Goal: Task Accomplishment & Management: Complete application form

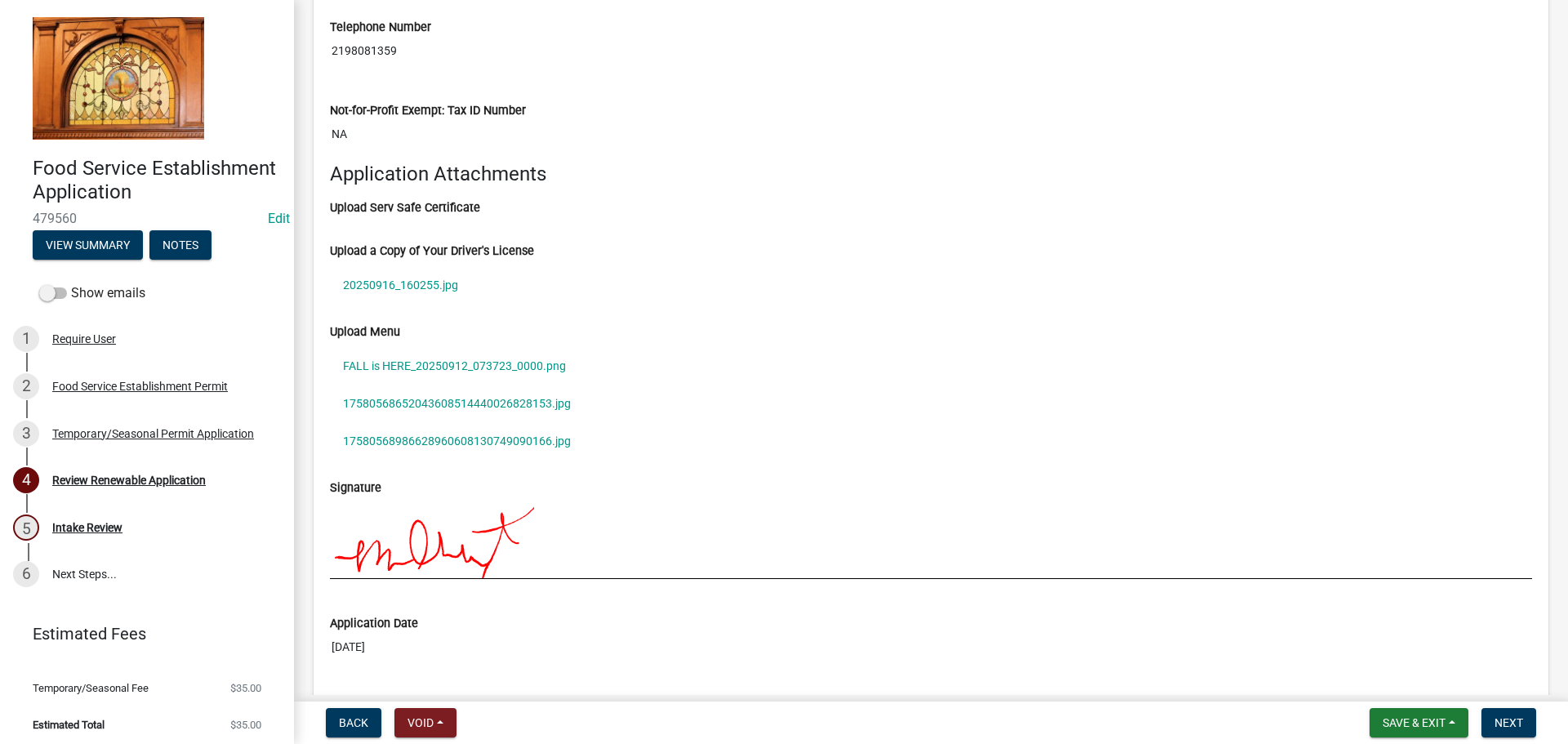
scroll to position [1877, 0]
click at [442, 283] on link "20250916_160255.jpg" at bounding box center [931, 284] width 1202 height 38
click at [434, 372] on link "FALL is HERE_20250912_073723_0000.png" at bounding box center [931, 365] width 1202 height 38
click at [541, 399] on link "17580568652043608514440026828153.jpg" at bounding box center [931, 402] width 1202 height 38
click at [516, 435] on link "17580568986628960608130749090166.jpg" at bounding box center [931, 440] width 1202 height 38
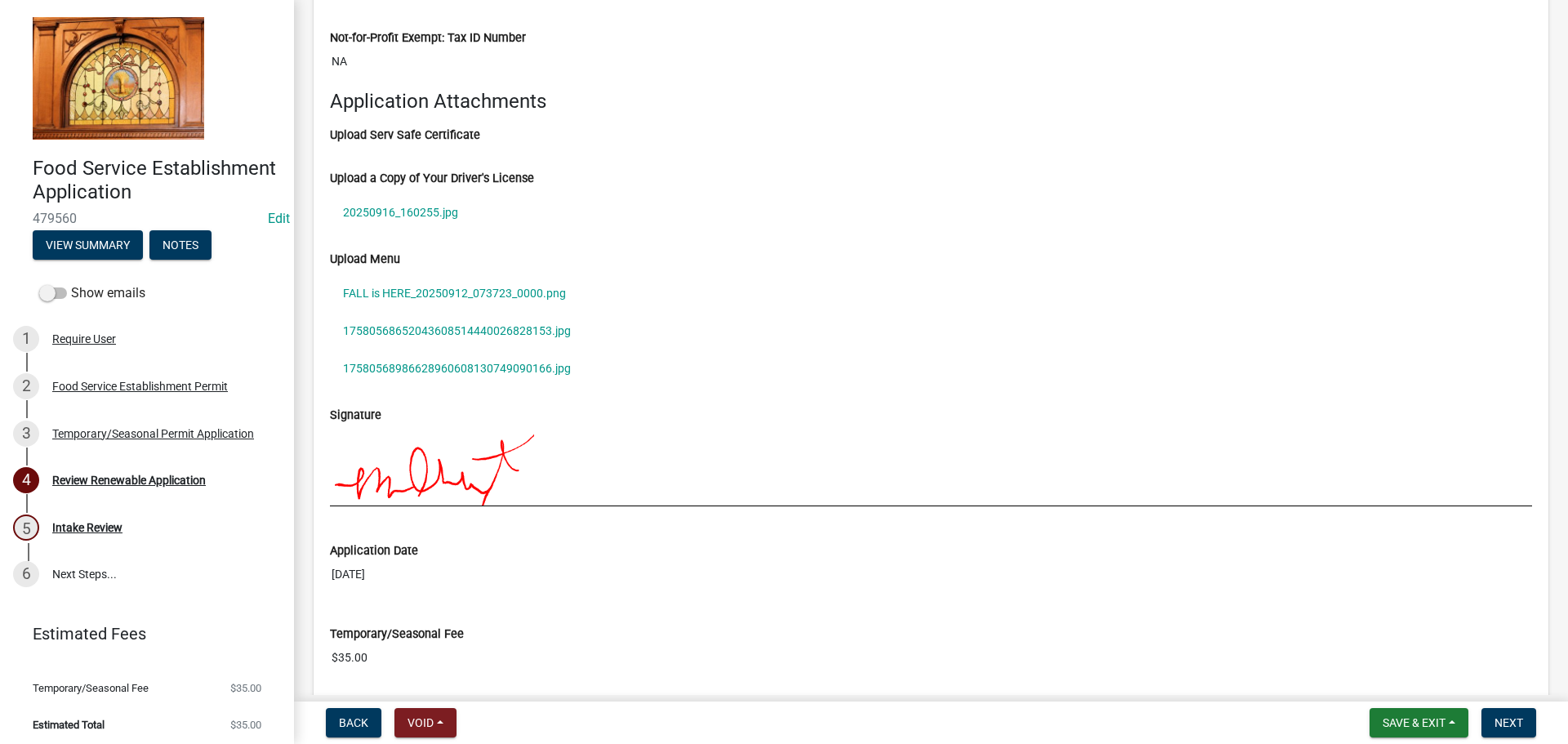
scroll to position [2020, 0]
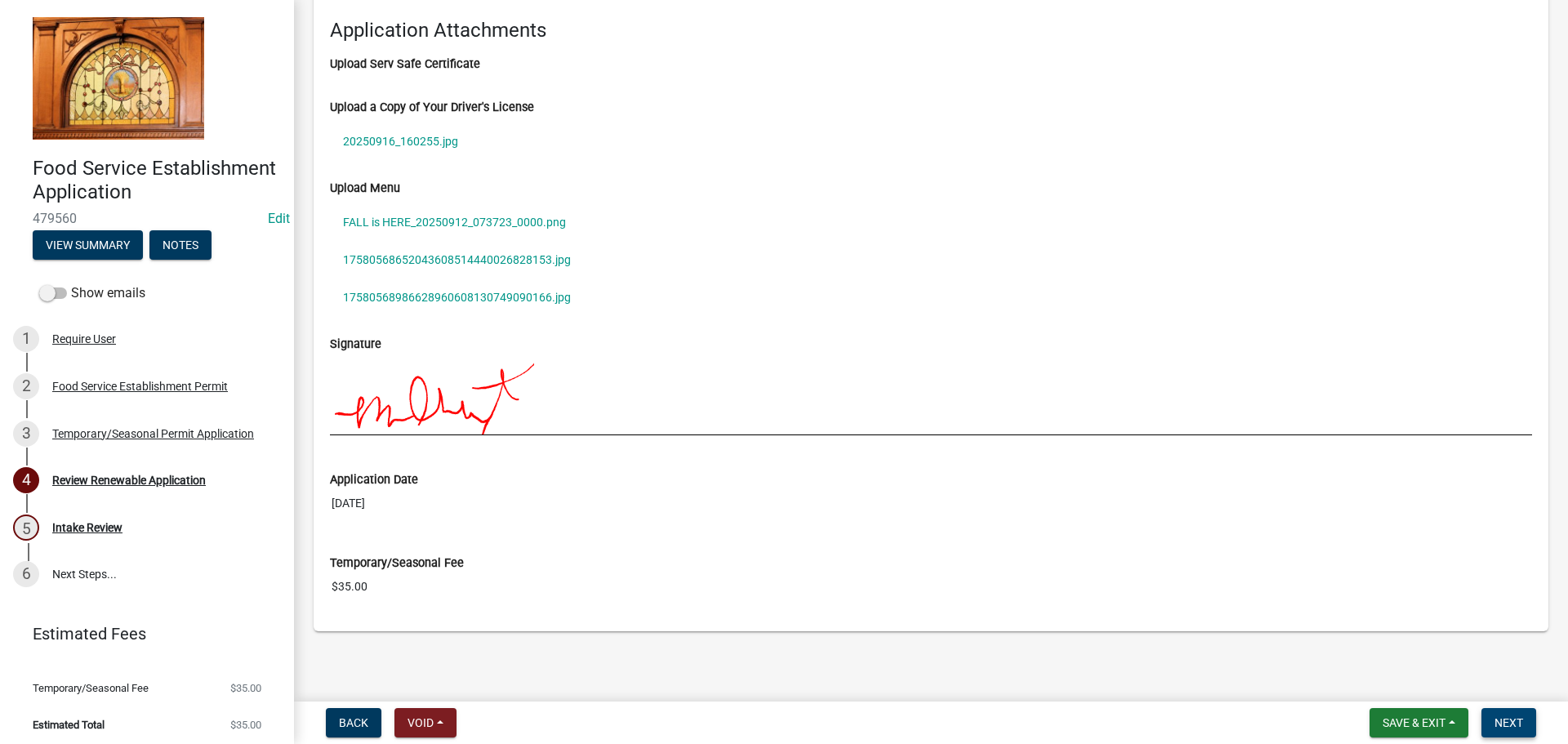
click at [1508, 727] on span "Next" at bounding box center [1508, 722] width 28 height 13
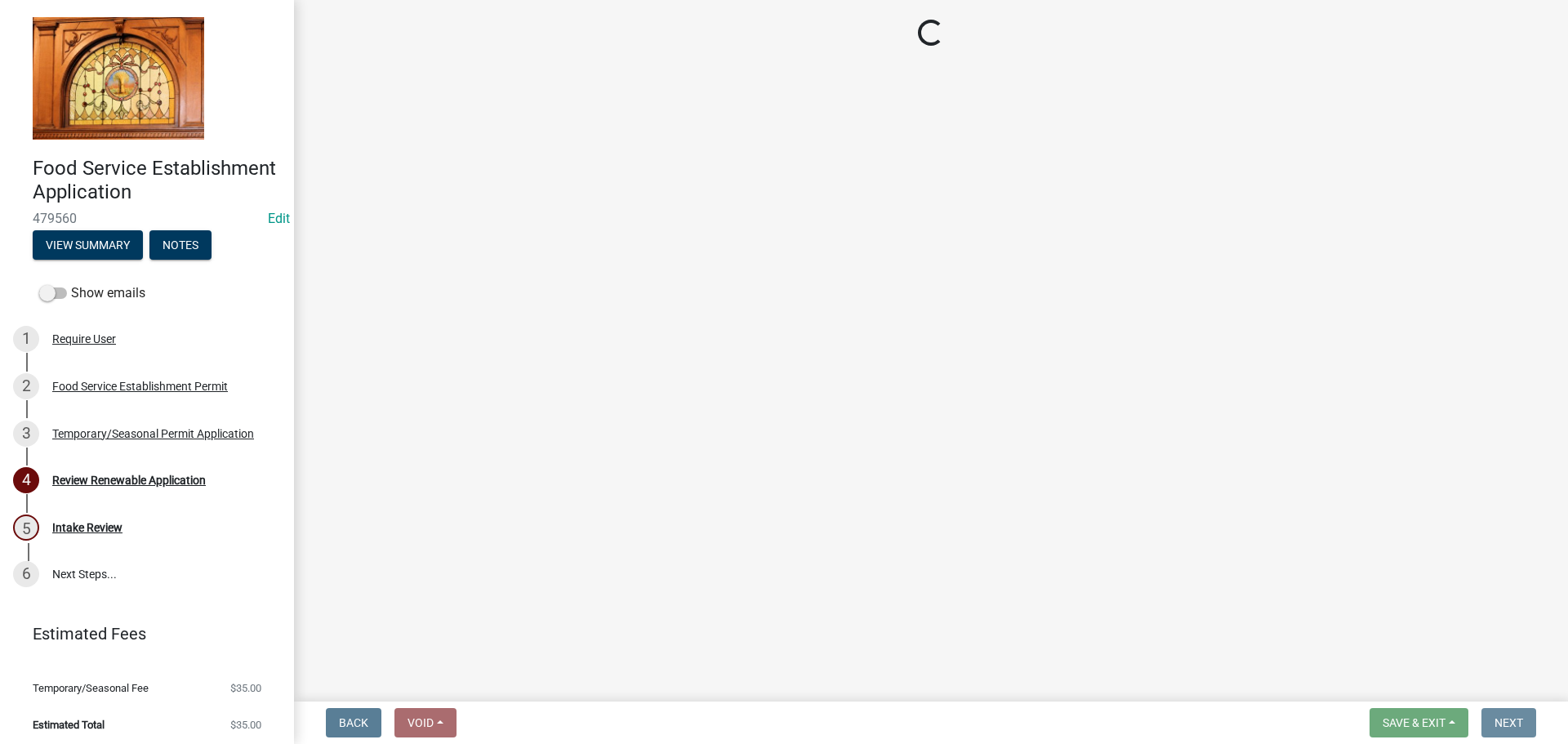
scroll to position [0, 0]
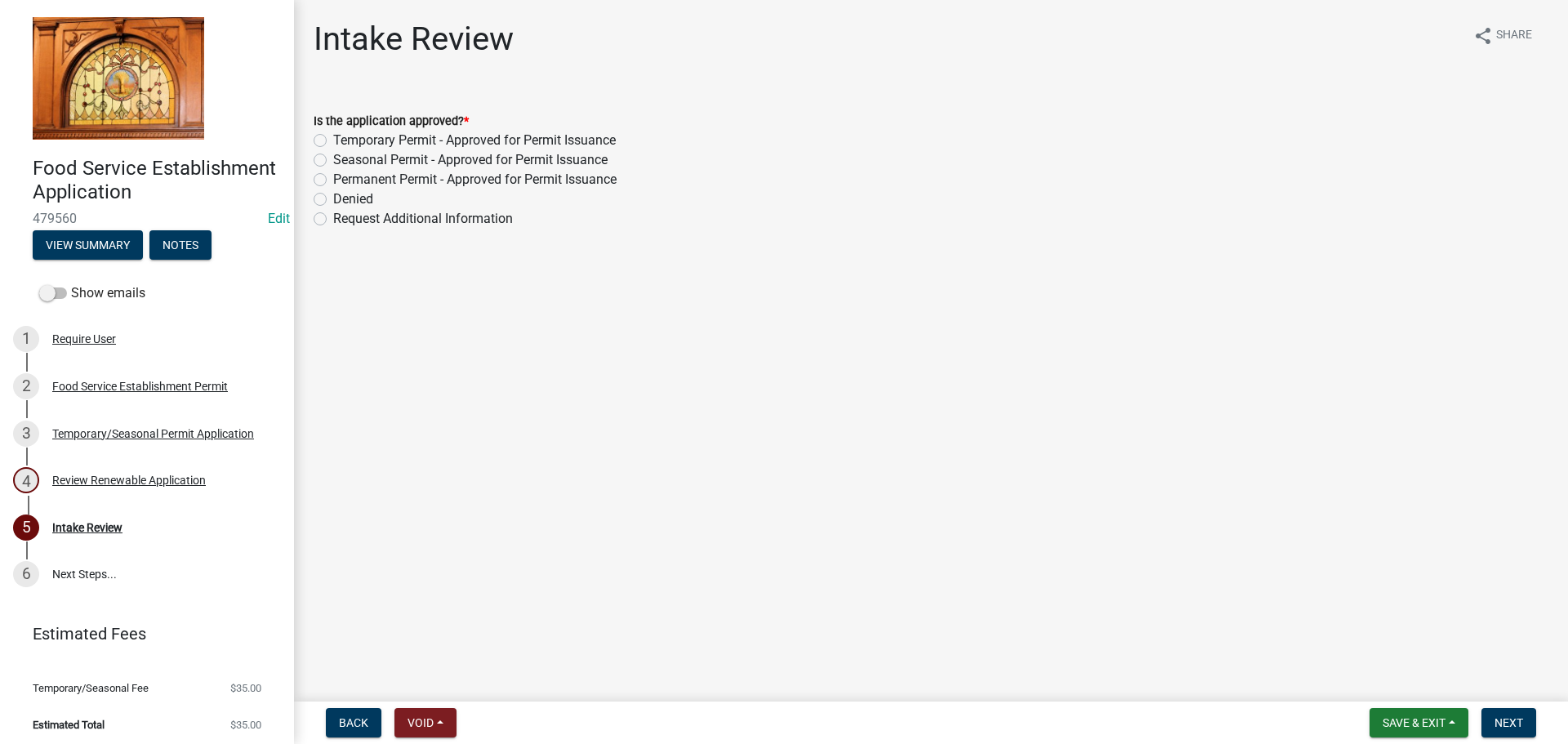
click at [389, 223] on label "Request Additional Information" at bounding box center [423, 218] width 180 height 20
click at [343, 219] on input "Request Additional Information" at bounding box center [339, 214] width 11 height 11
radio input "true"
click at [1508, 716] on span "Next" at bounding box center [1508, 722] width 28 height 13
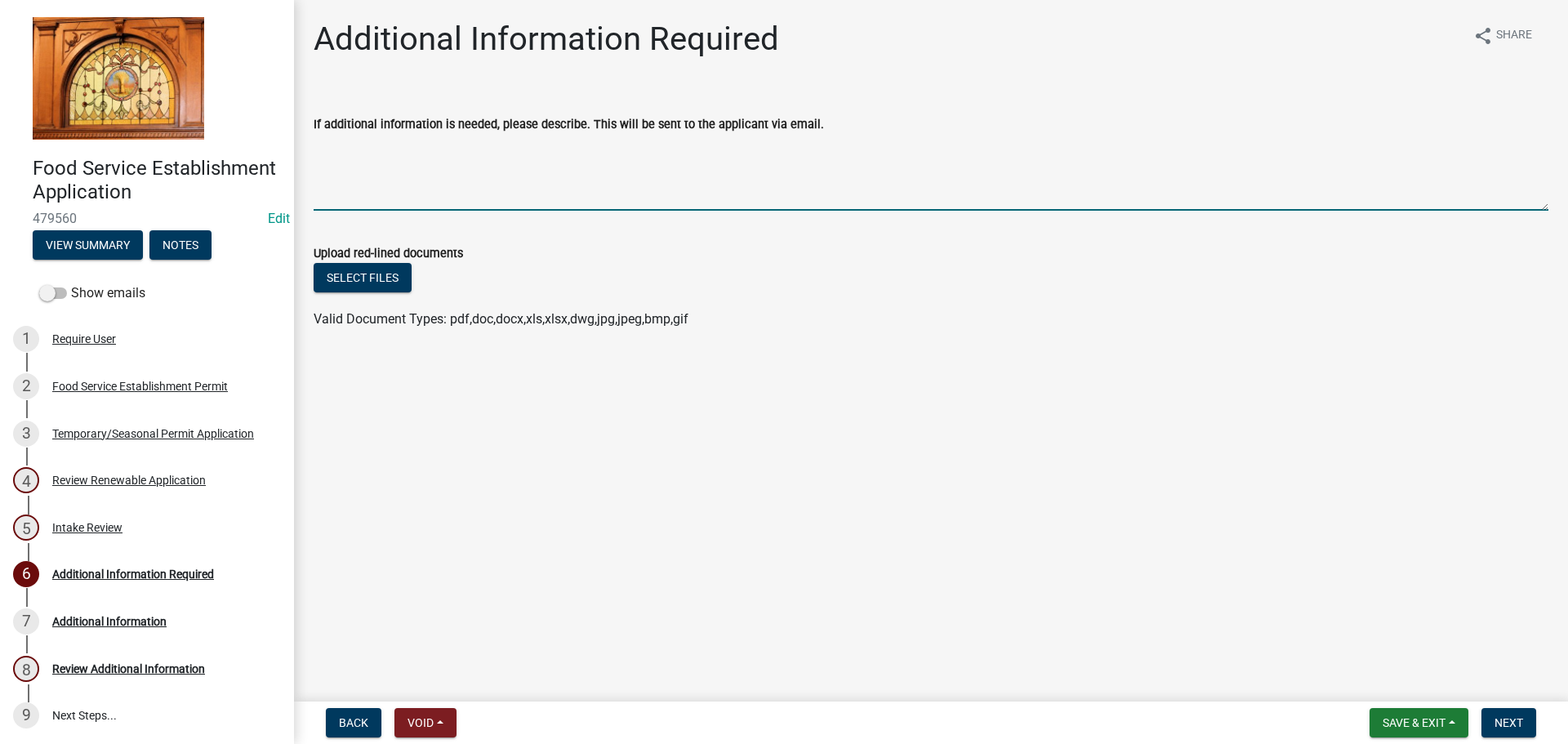
click at [369, 190] on textarea "If additional information is needed, please describe. This will be sent to the …" at bounding box center [931, 172] width 1235 height 77
type textarea "Good Morning! Please upload a copy of your food permit from Lake County."
click at [1508, 715] on button "Next" at bounding box center [1509, 723] width 55 height 29
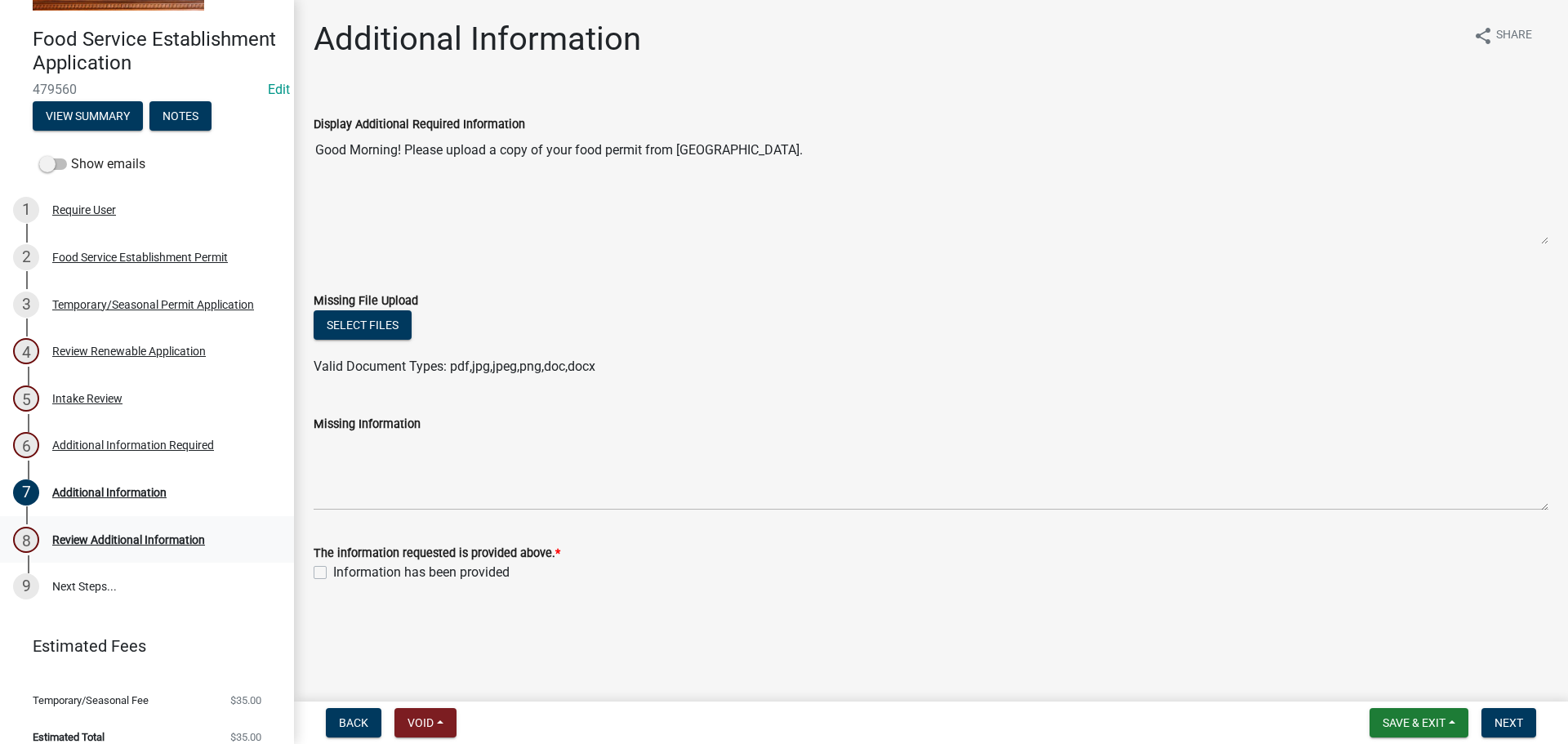
scroll to position [147, 0]
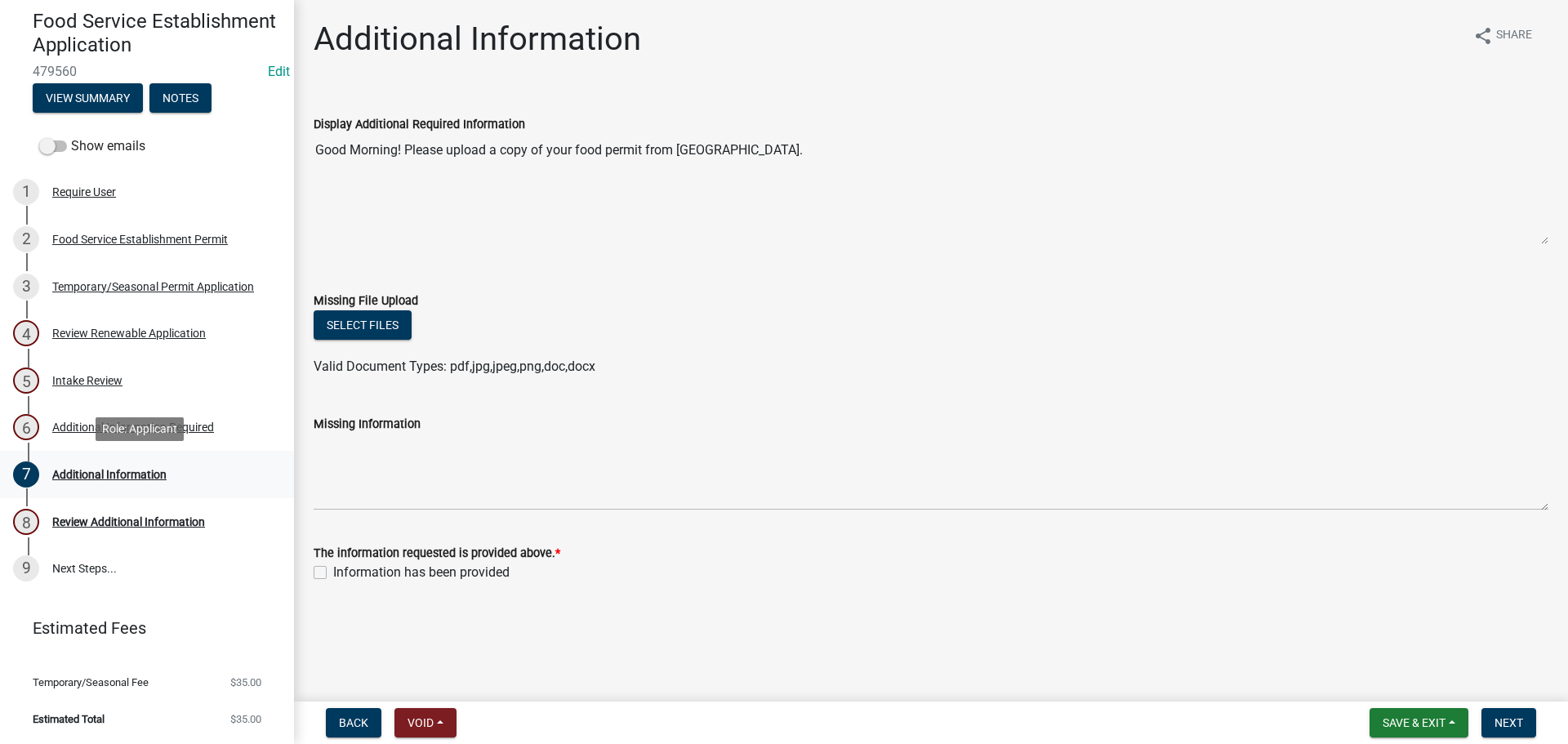
click at [127, 475] on div "Additional Information" at bounding box center [109, 475] width 114 height 12
click at [137, 433] on div "Additional Information Required" at bounding box center [134, 427] width 162 height 12
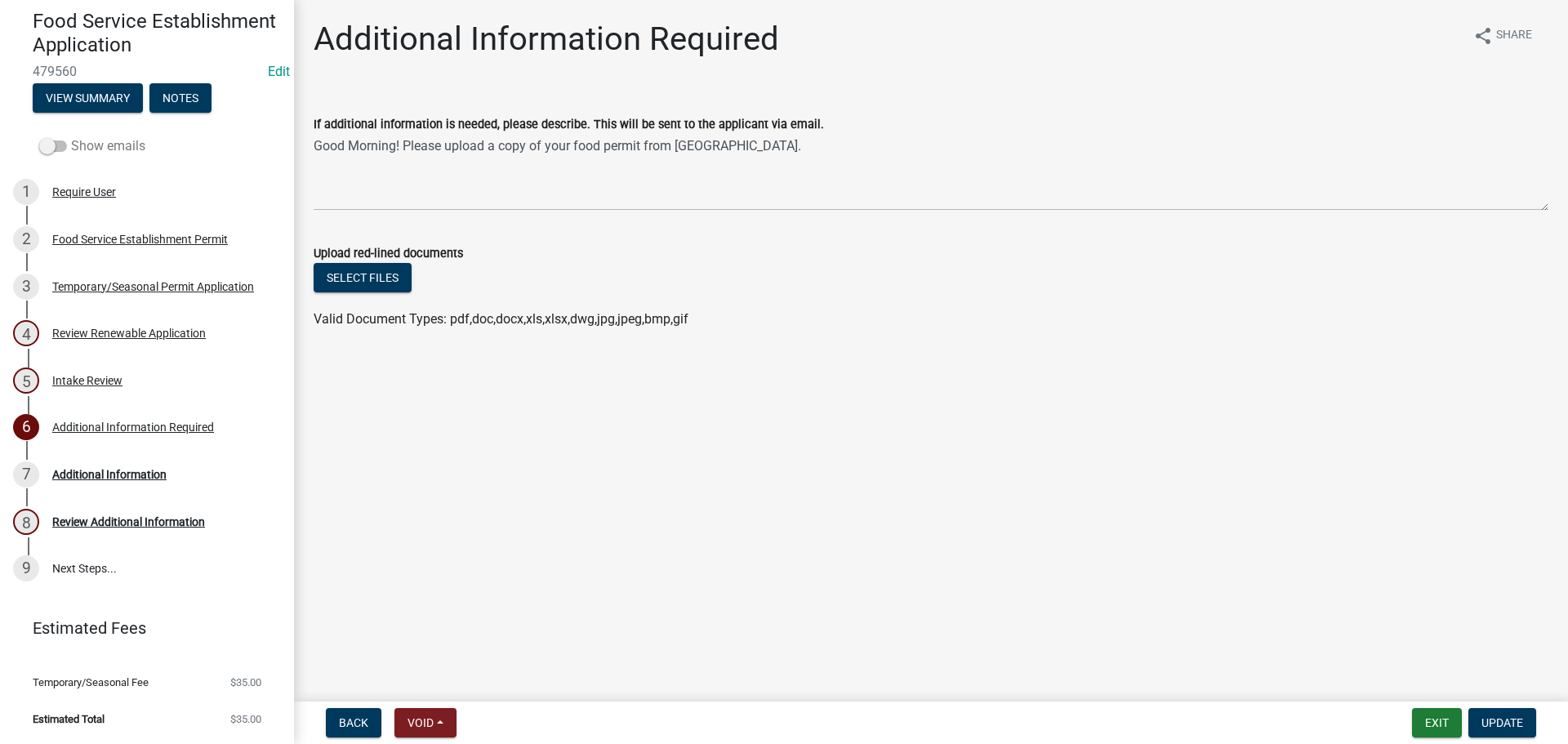
click at [56, 146] on span at bounding box center [53, 146] width 27 height 12
click at [71, 137] on input "Show emails" at bounding box center [71, 137] width 0 height 0
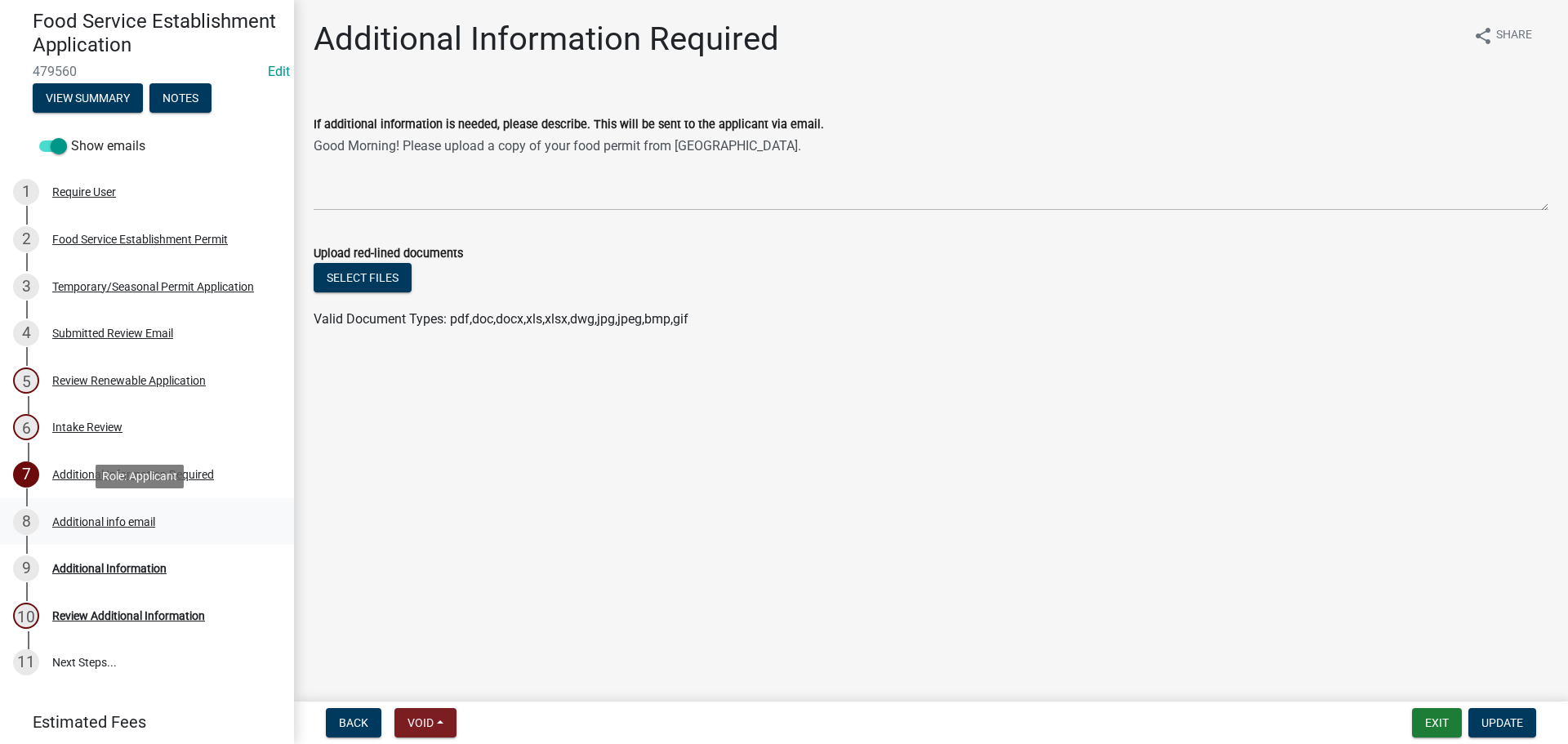
click at [66, 517] on div "Additional info email" at bounding box center [103, 522] width 102 height 12
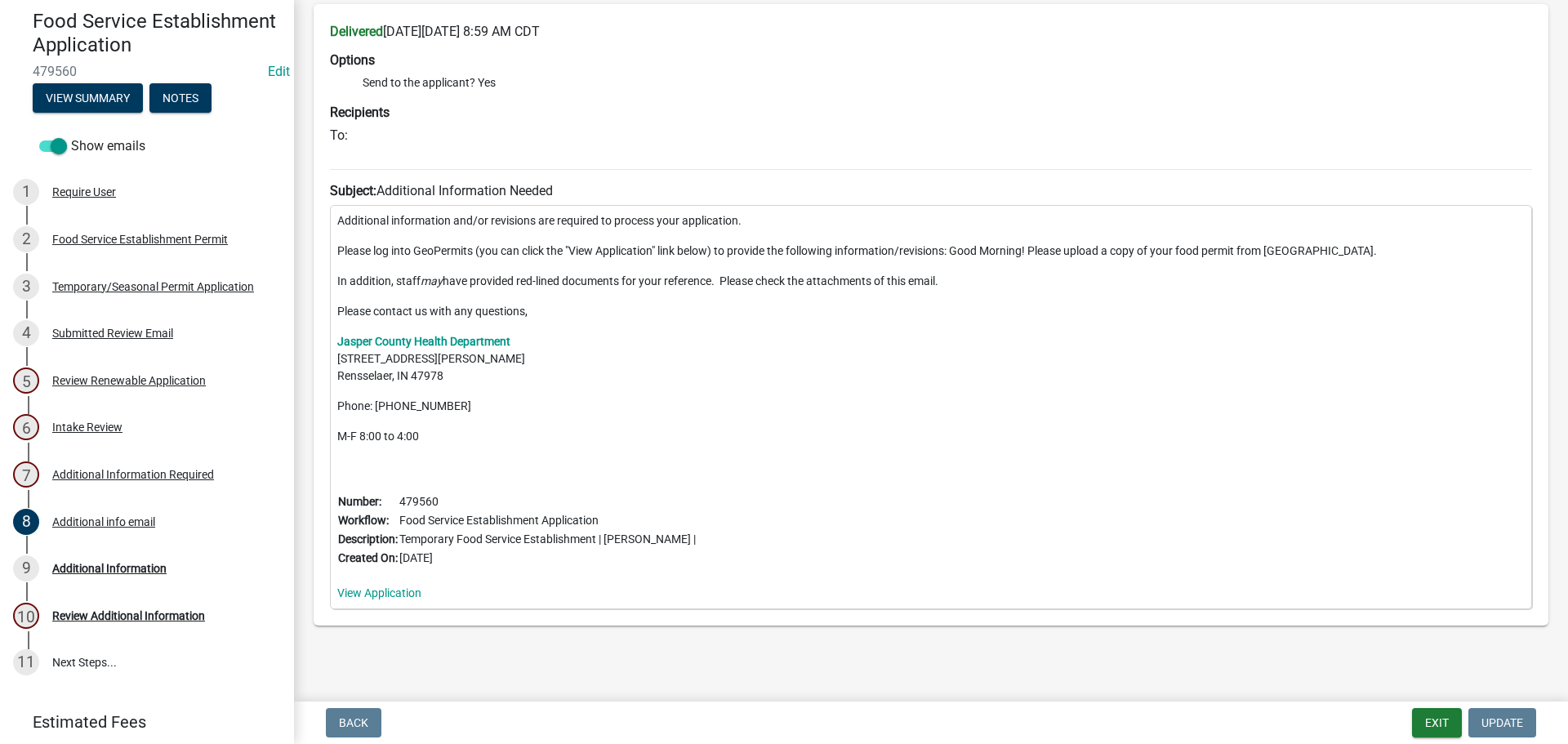
scroll to position [154, 0]
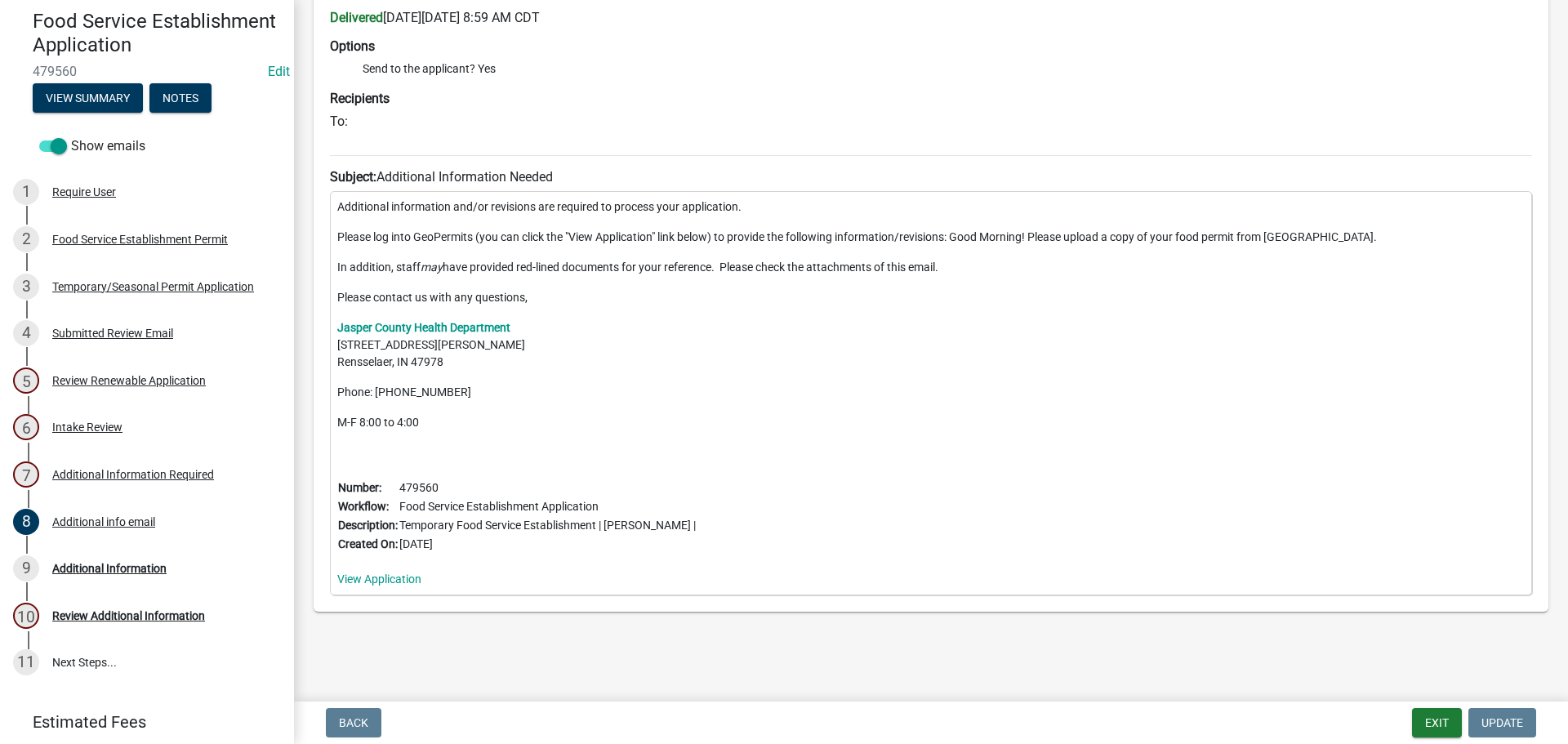
click at [1431, 741] on nav "Back Exit Update" at bounding box center [931, 723] width 1274 height 43
click at [1431, 723] on button "Exit" at bounding box center [1436, 723] width 50 height 29
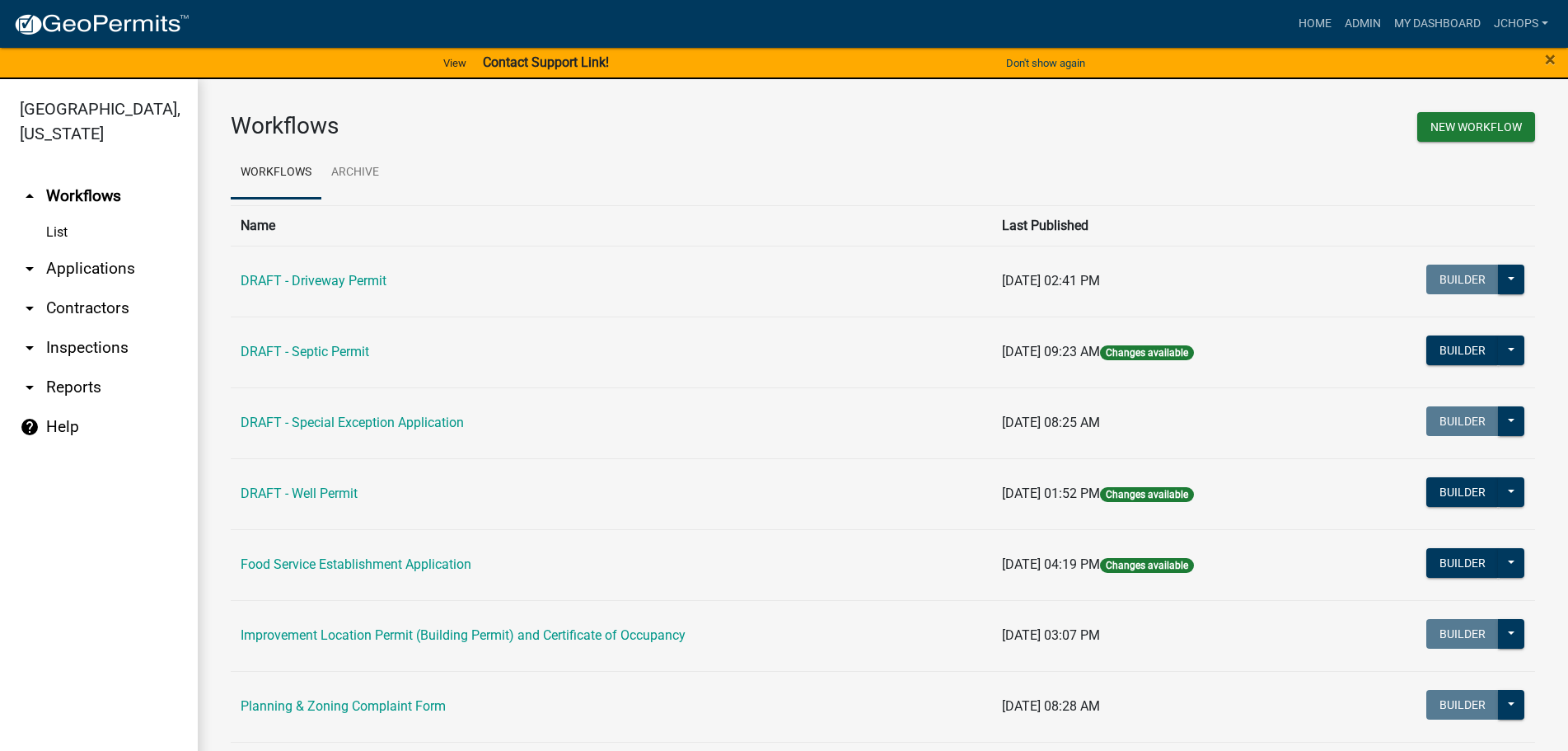
scroll to position [164, 0]
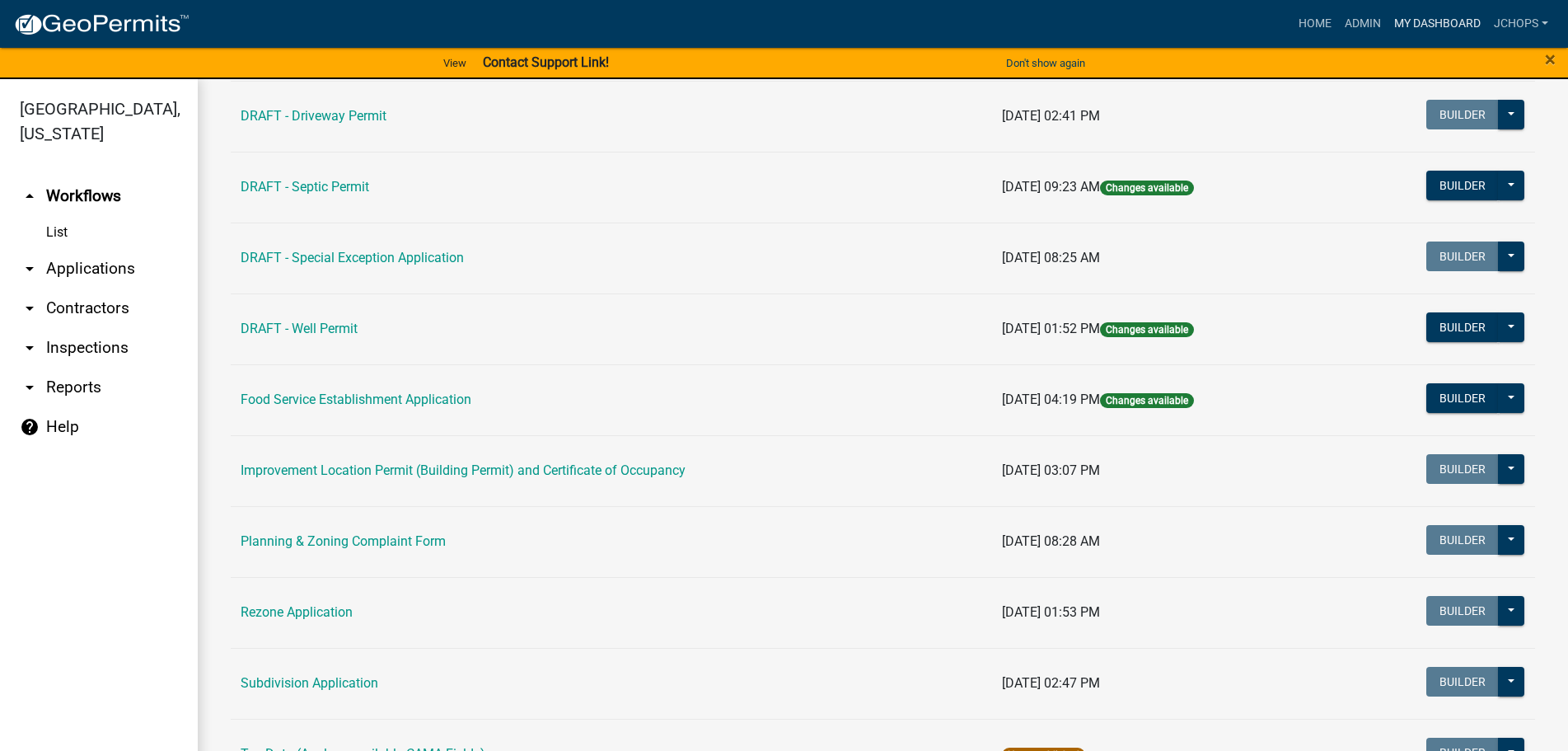
click at [1411, 18] on link "My Dashboard" at bounding box center [1437, 24] width 99 height 31
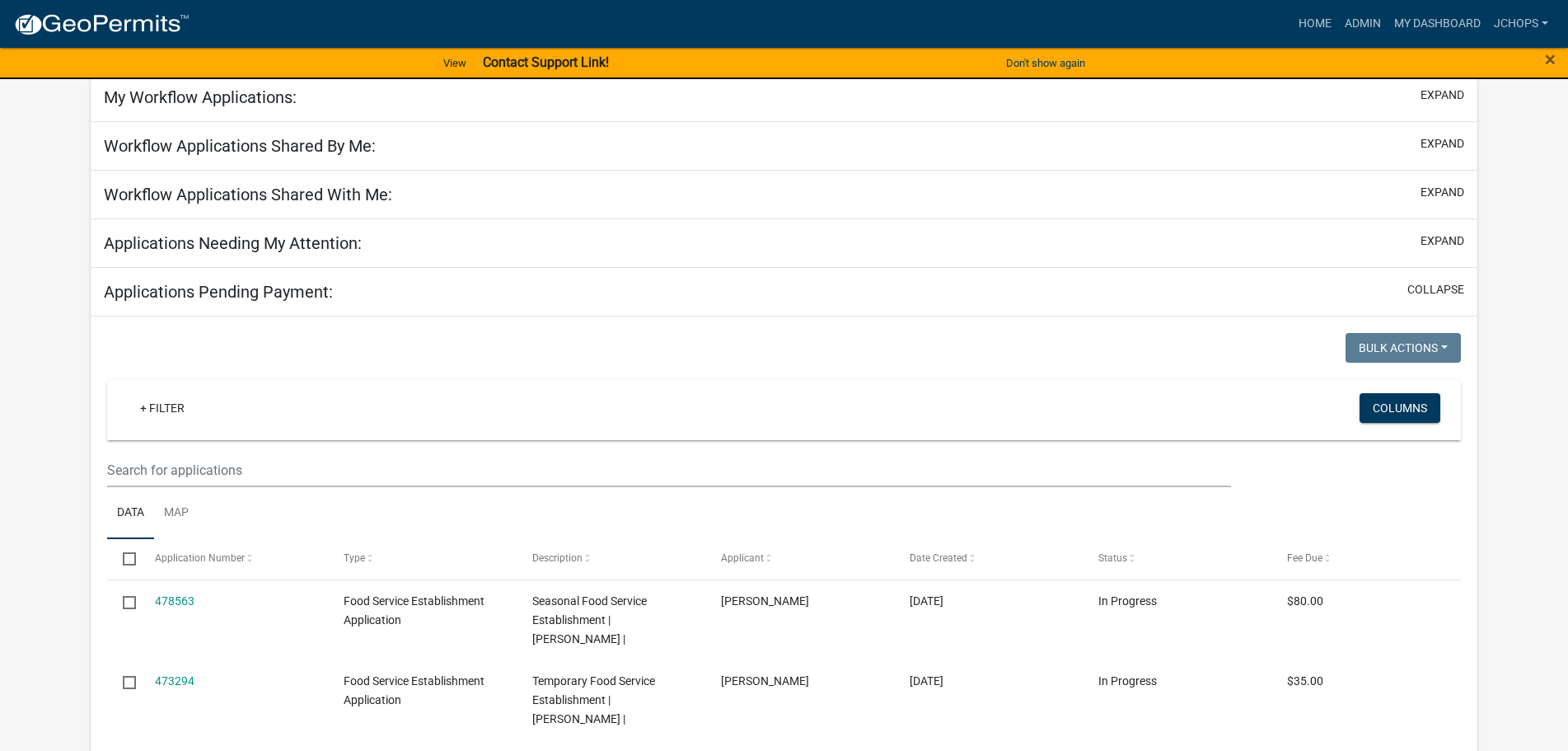
scroll to position [164, 0]
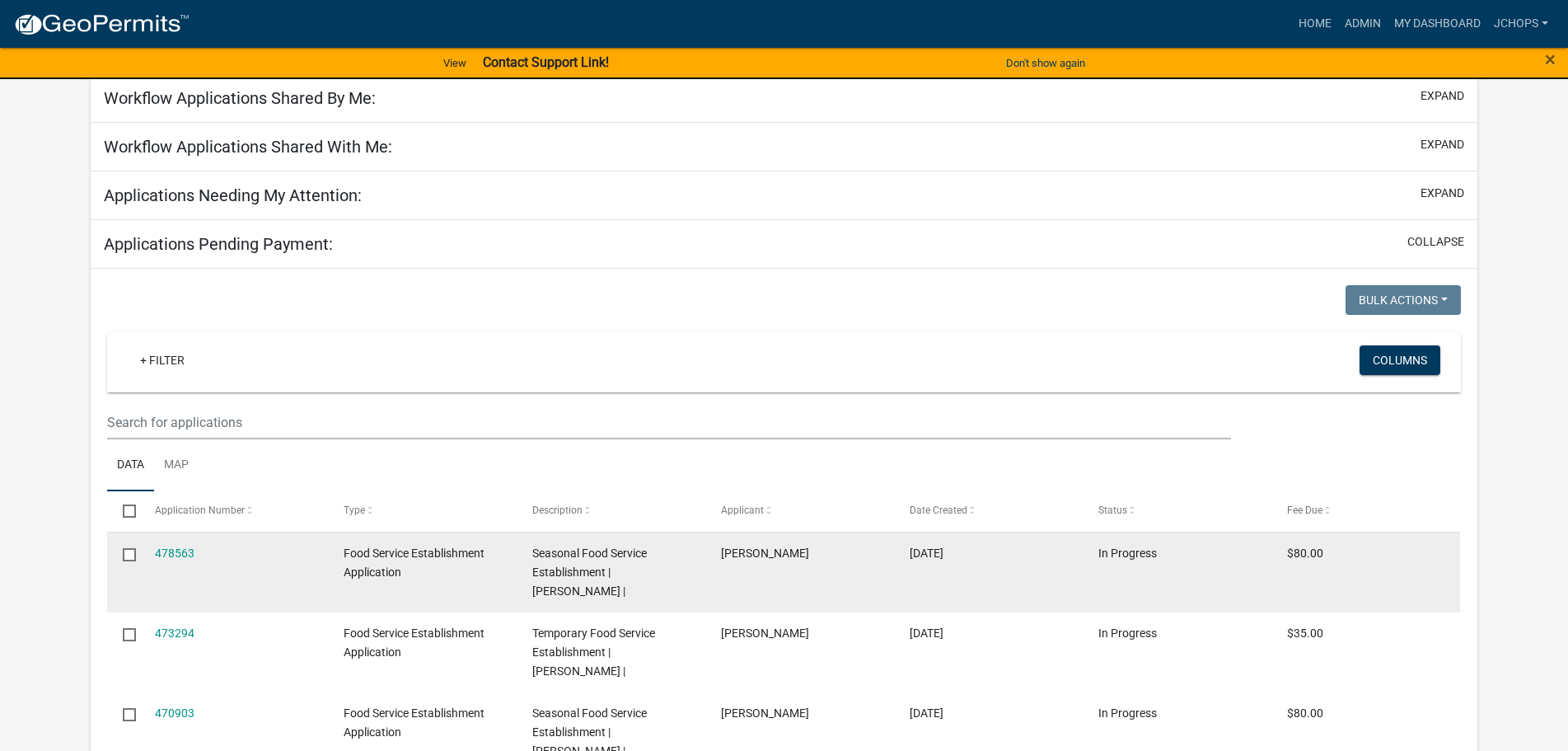
click at [448, 559] on span "Food Service Establishment Application" at bounding box center [413, 562] width 141 height 32
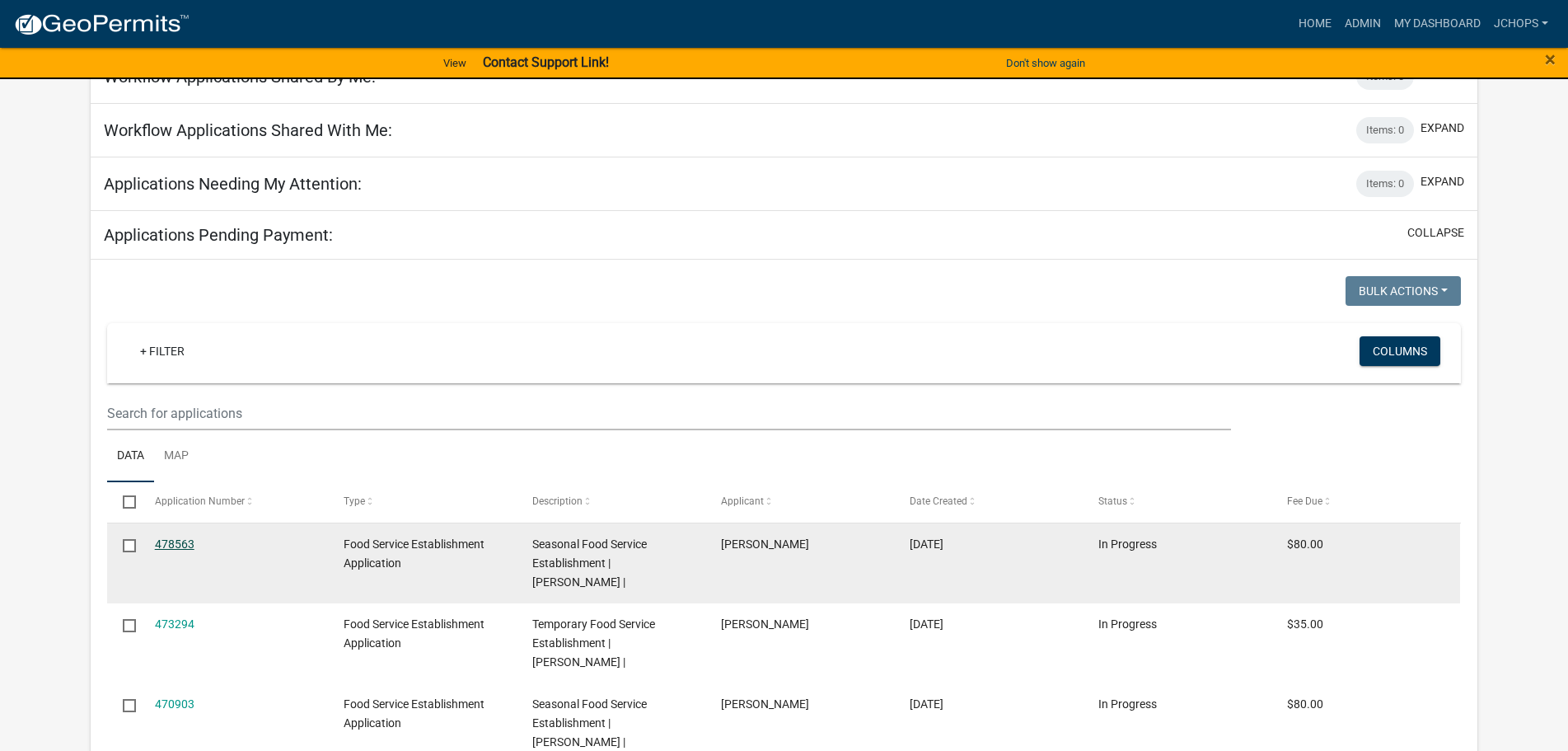
click at [179, 547] on link "478563" at bounding box center [174, 543] width 39 height 13
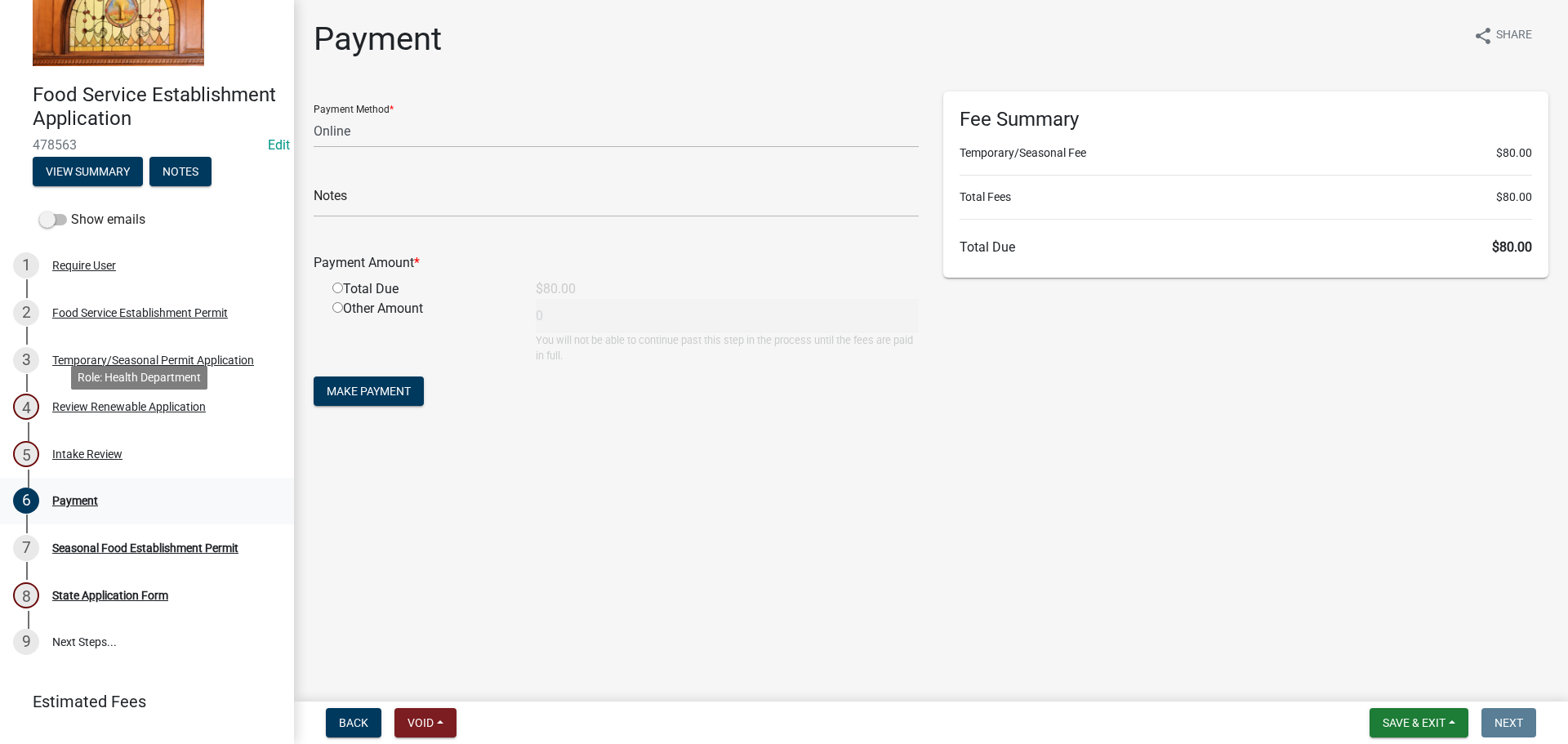
scroll to position [147, 0]
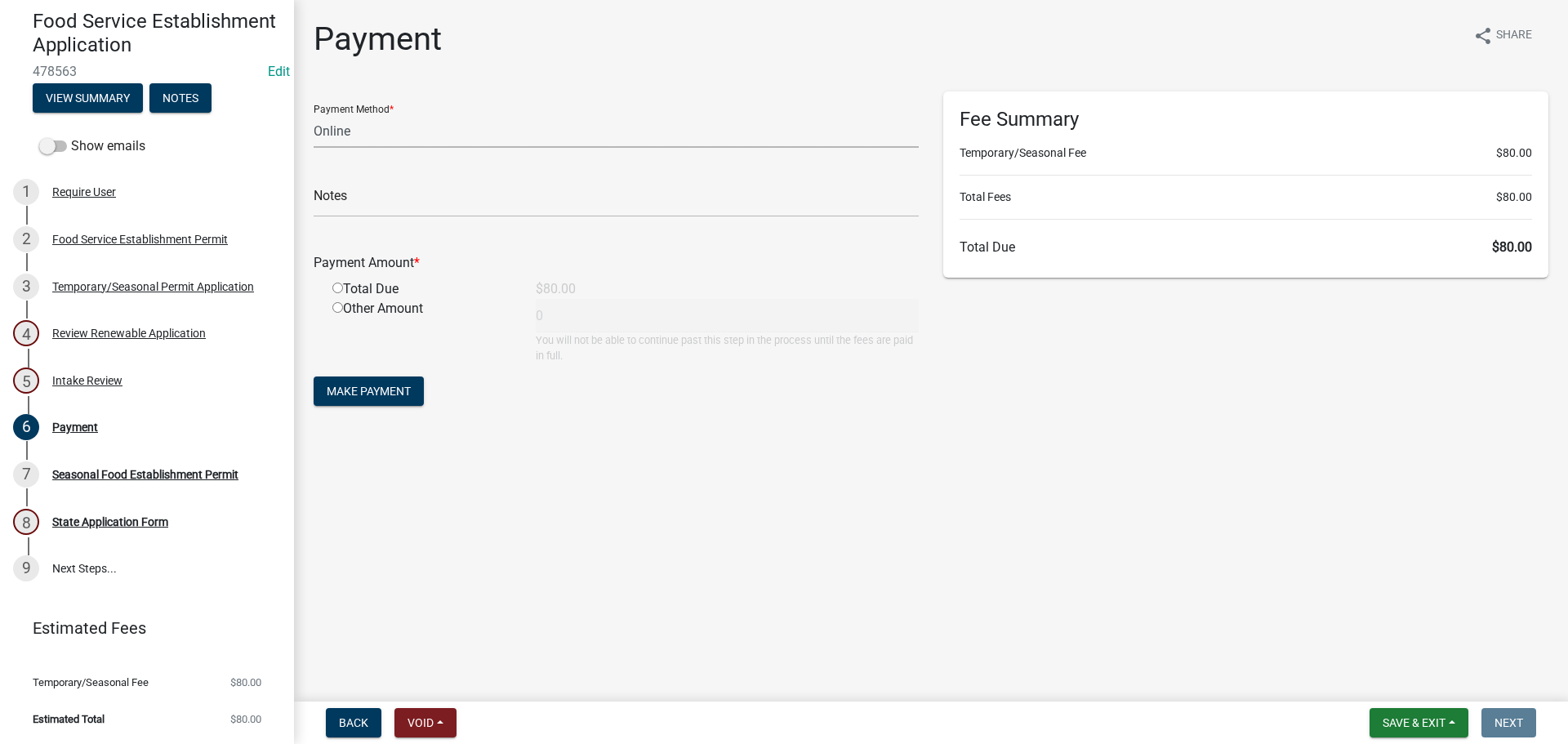
click at [393, 137] on select "Credit Card POS Check Cash Online" at bounding box center [616, 131] width 605 height 33
click at [313, 114] on select "Credit Card POS Check Cash Online" at bounding box center [616, 131] width 605 height 33
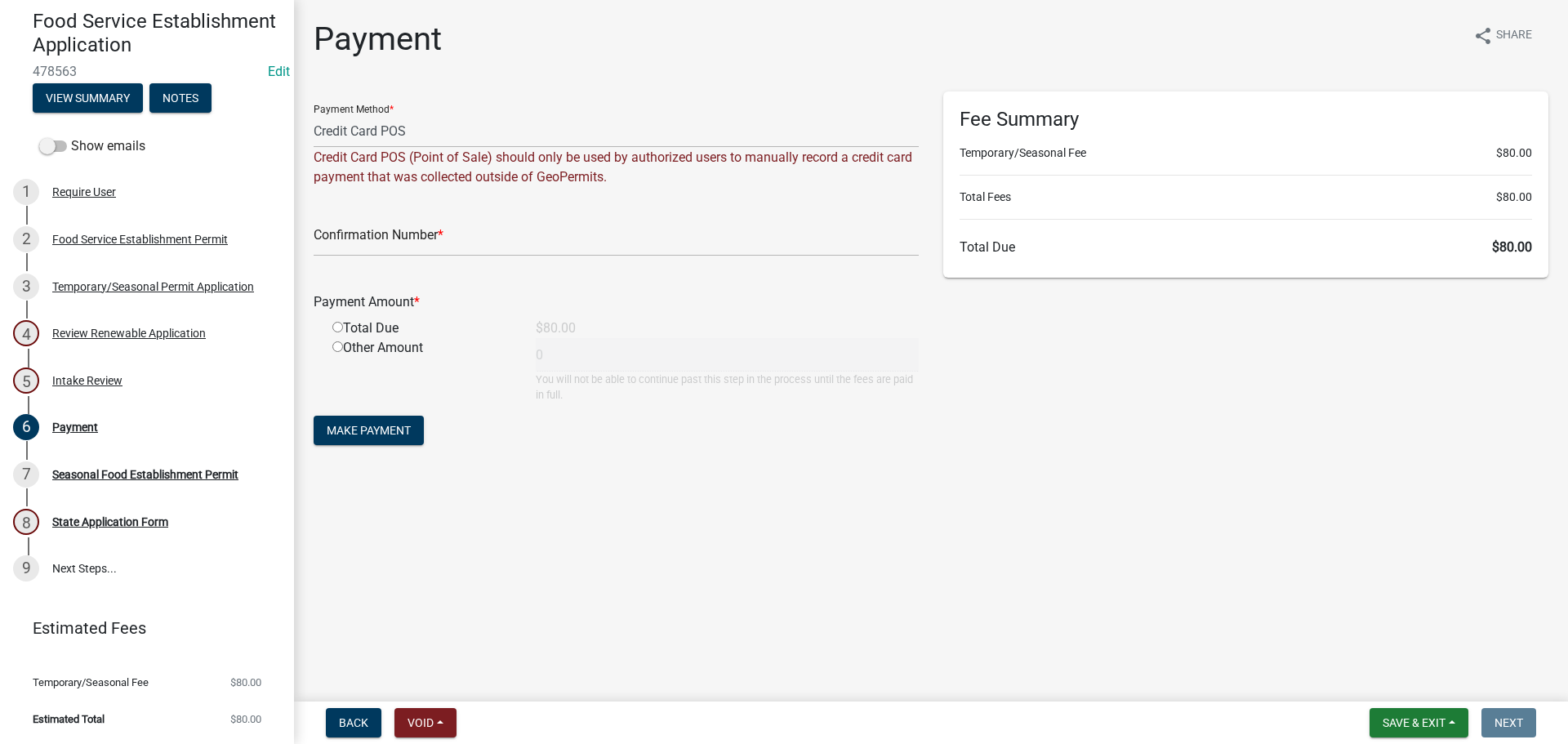
click at [364, 108] on div "Payment Method * Credit Card POS Check Cash Online Credit Card POS (Point of Sa…" at bounding box center [616, 139] width 605 height 96
click at [364, 105] on div "Payment Method * Credit Card POS Check Cash Online Credit Card POS (Point of Sa…" at bounding box center [616, 139] width 605 height 96
click at [369, 127] on select "Credit Card POS Check Cash Online" at bounding box center [616, 131] width 605 height 33
select select "3: 3"
click at [313, 114] on select "Credit Card POS Check Cash Online" at bounding box center [616, 131] width 605 height 33
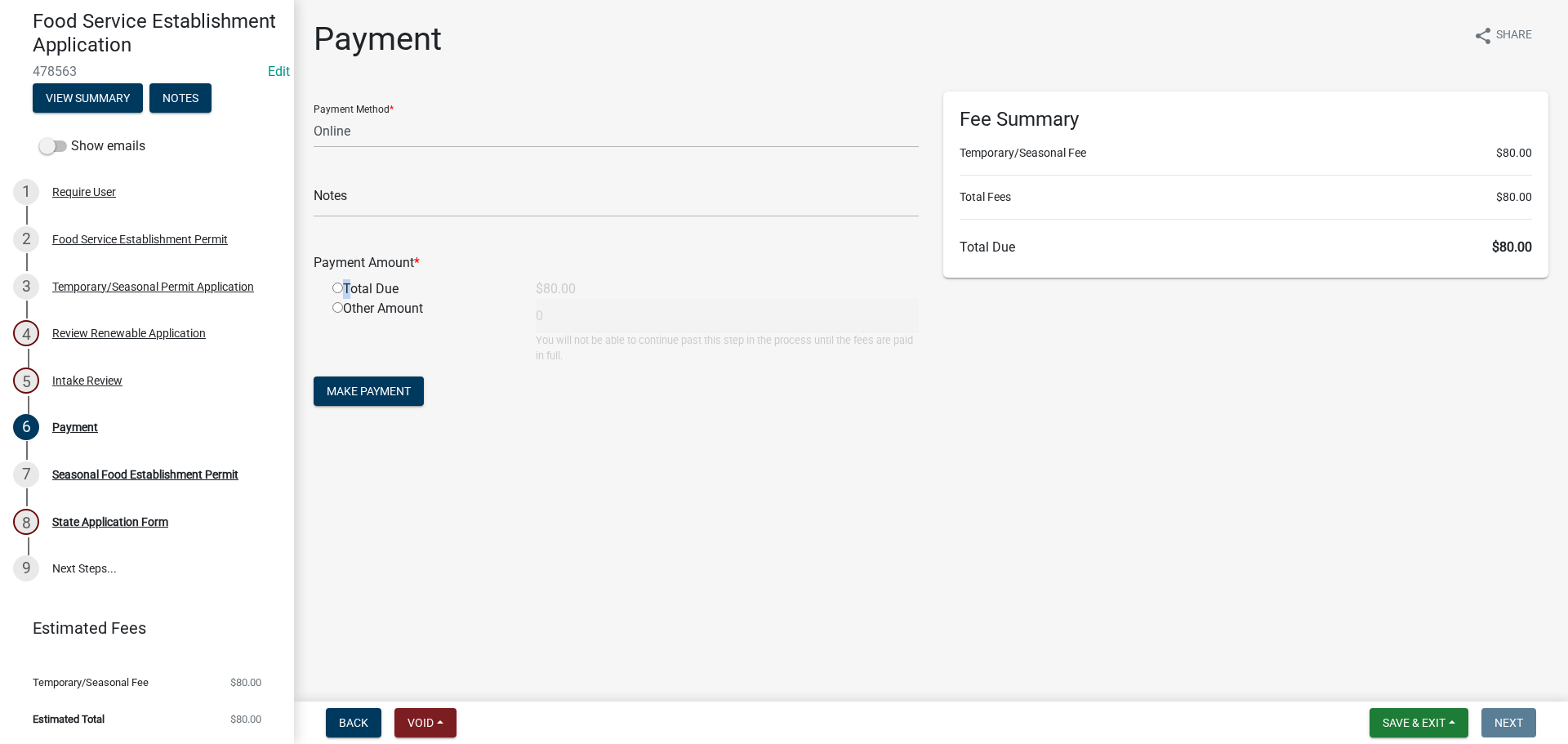
click at [343, 283] on div "Total Due" at bounding box center [422, 289] width 203 height 20
click at [331, 291] on div "Total Due" at bounding box center [422, 289] width 203 height 20
click at [343, 287] on div "Total Due" at bounding box center [422, 289] width 203 height 20
click at [337, 293] on input "radio" at bounding box center [338, 288] width 11 height 11
radio input "true"
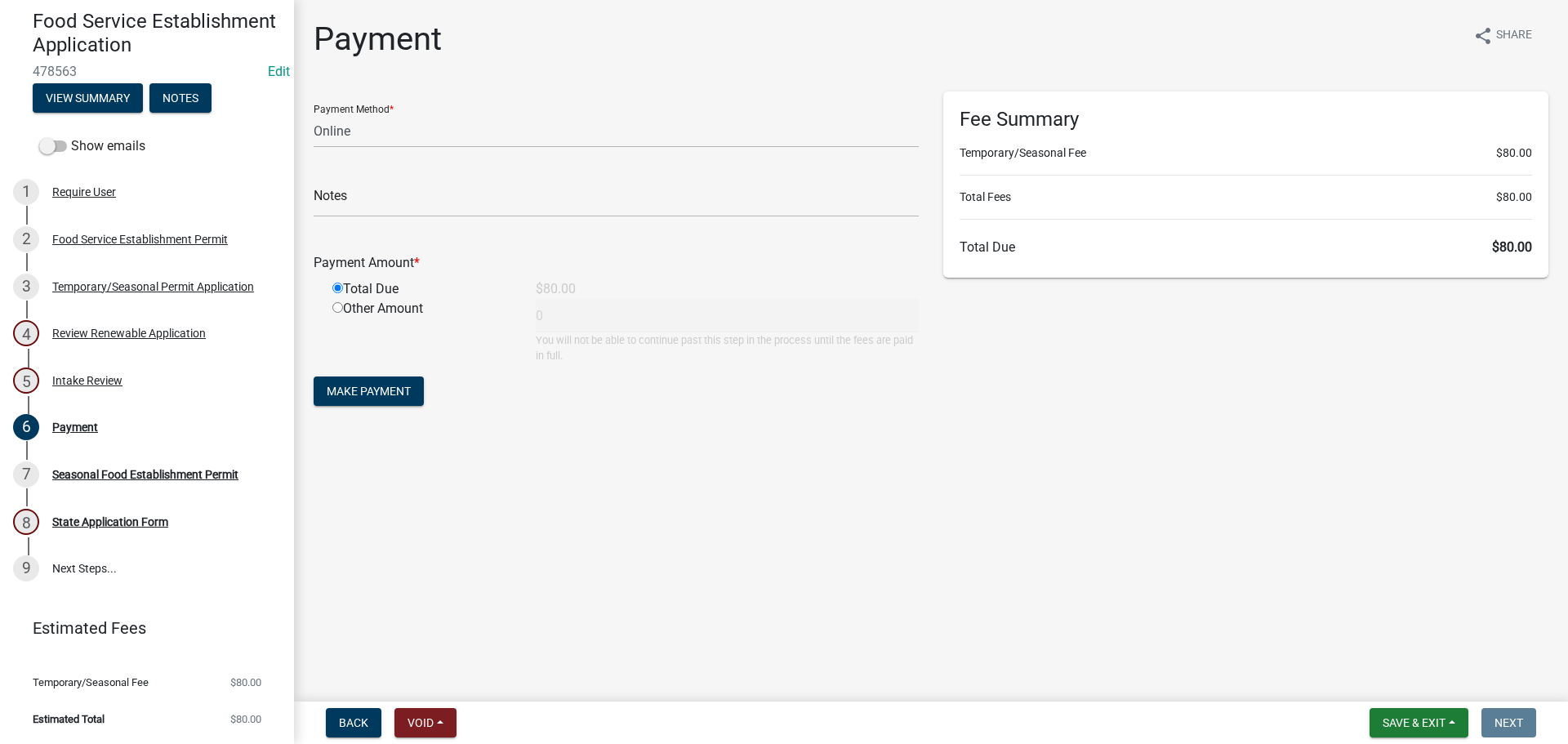
type input "80"
click at [341, 388] on span "Make Payment" at bounding box center [369, 390] width 84 height 13
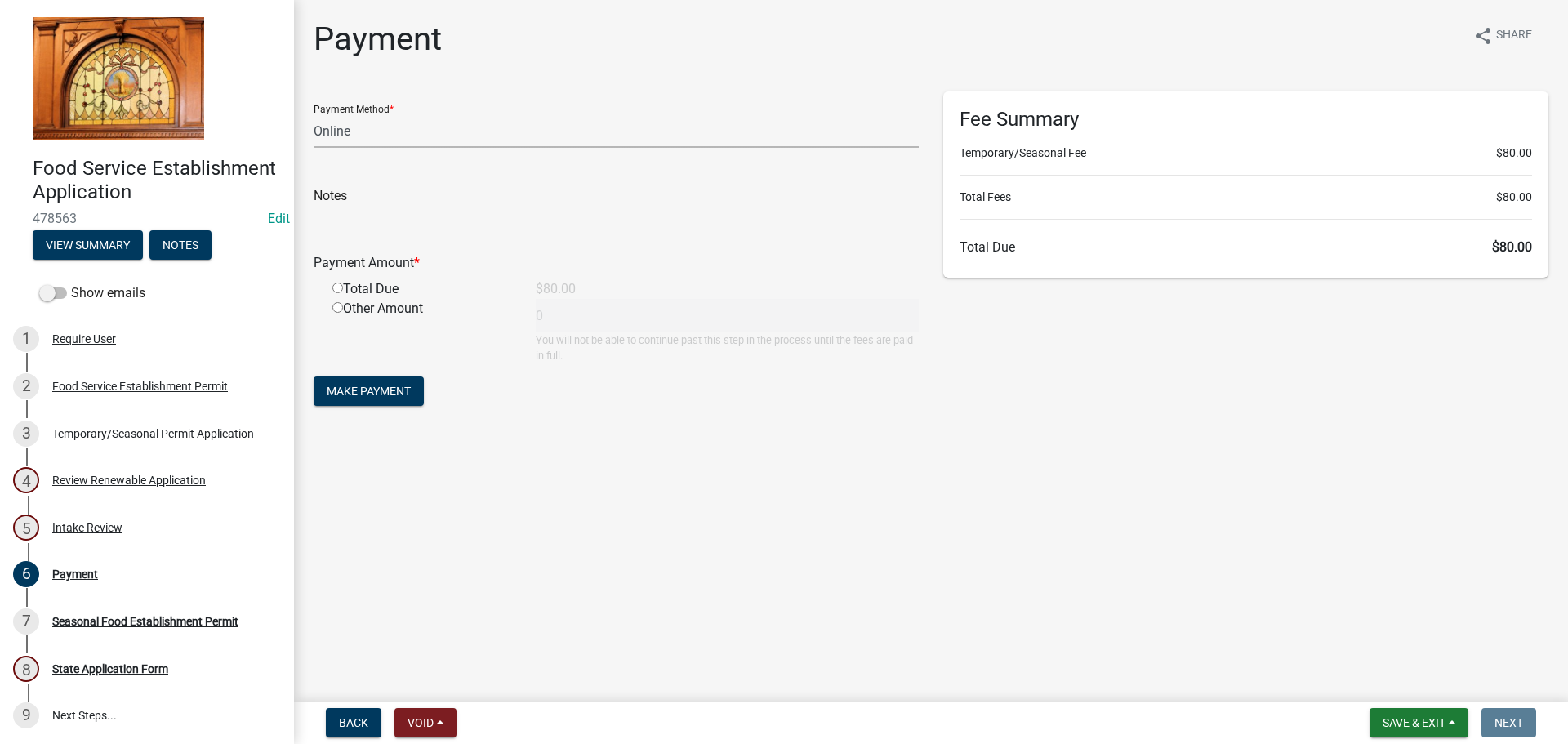
click at [342, 118] on select "Credit Card POS Check Cash Online" at bounding box center [616, 131] width 605 height 33
select select "2: 1"
click at [313, 114] on select "Credit Card POS Check Cash Online" at bounding box center [616, 131] width 605 height 33
click at [379, 290] on div "Total Due" at bounding box center [422, 289] width 203 height 20
click at [334, 282] on div "Total Due" at bounding box center [422, 289] width 203 height 20
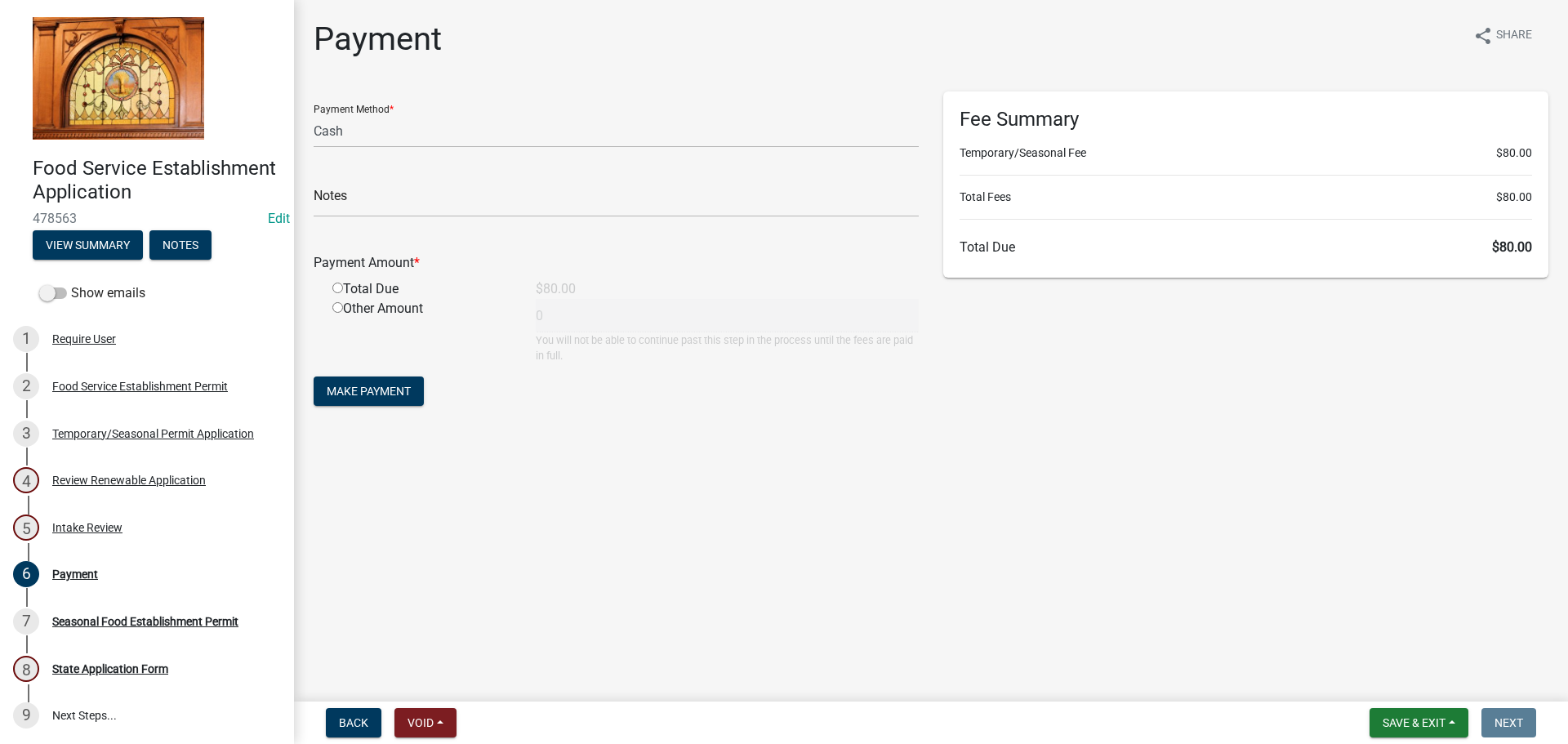
click at [334, 289] on input "radio" at bounding box center [338, 288] width 11 height 11
radio input "true"
type input "80"
click at [366, 409] on form "Payment Method * Credit Card POS Check Cash Online Notes Payment Amount * Total…" at bounding box center [616, 251] width 605 height 318
click at [368, 392] on span "Make Payment" at bounding box center [369, 390] width 84 height 13
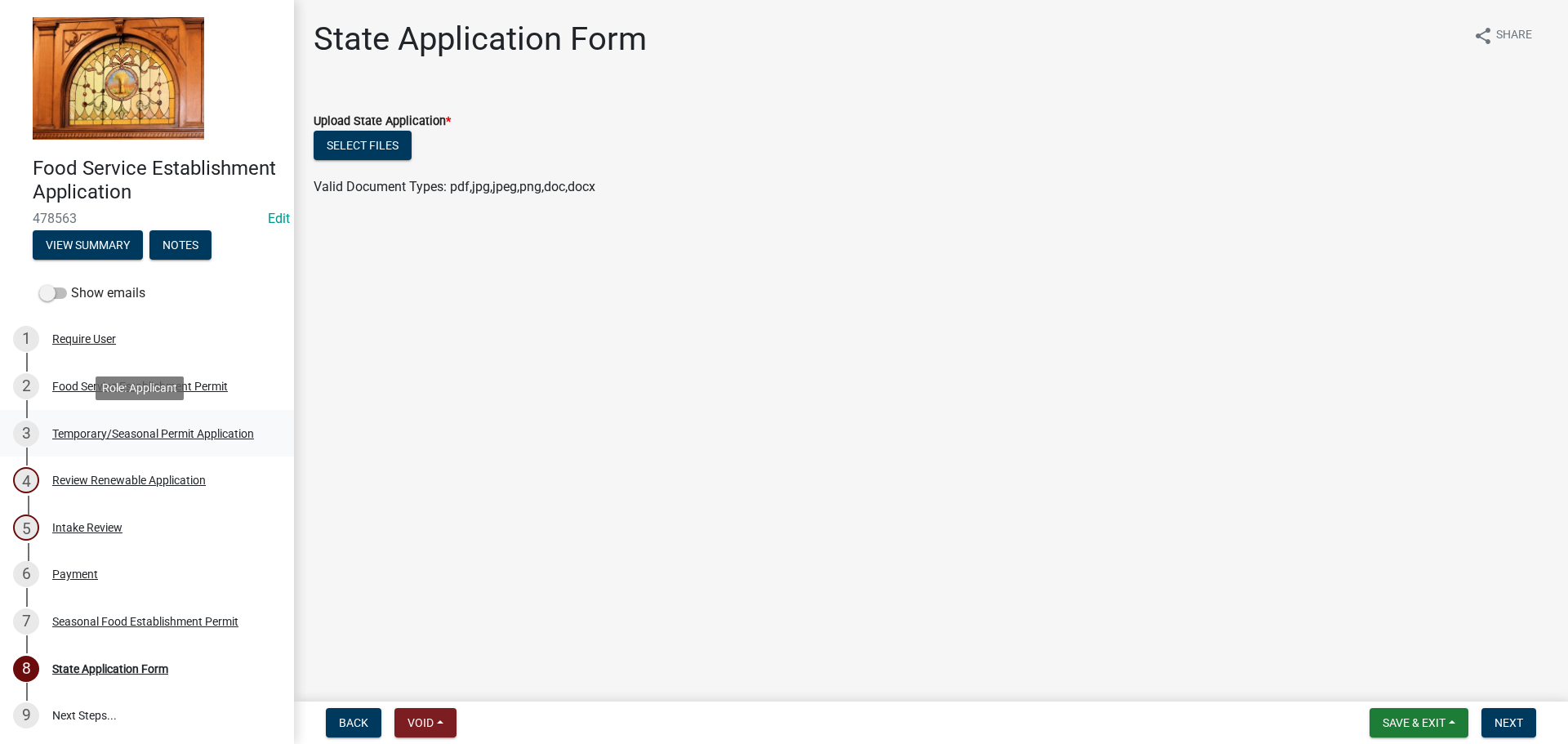
click at [130, 430] on div "Temporary/Seasonal Permit Application" at bounding box center [153, 434] width 202 height 12
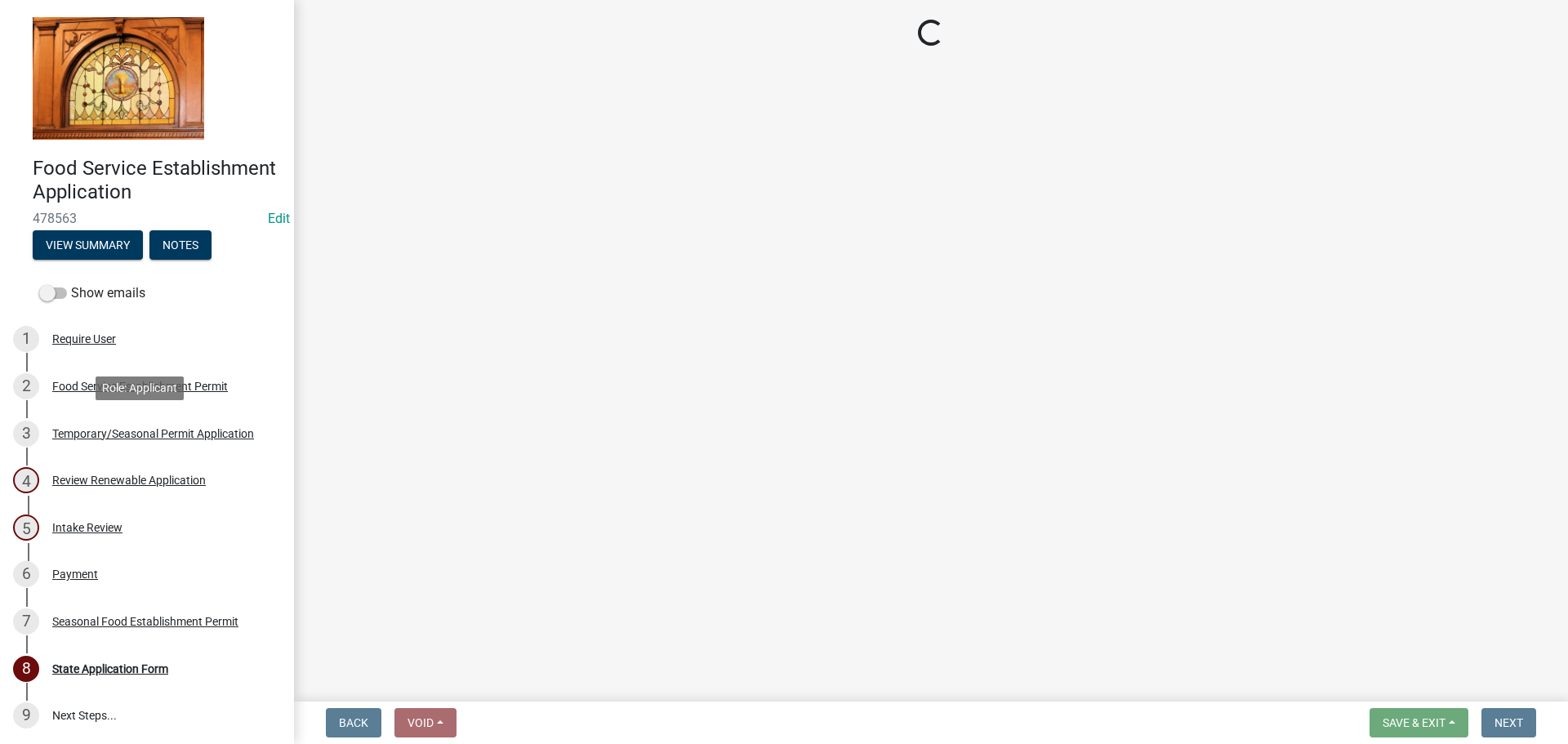
select select "9bfba18f-daae-44f6-a064-9ba2355b6376"
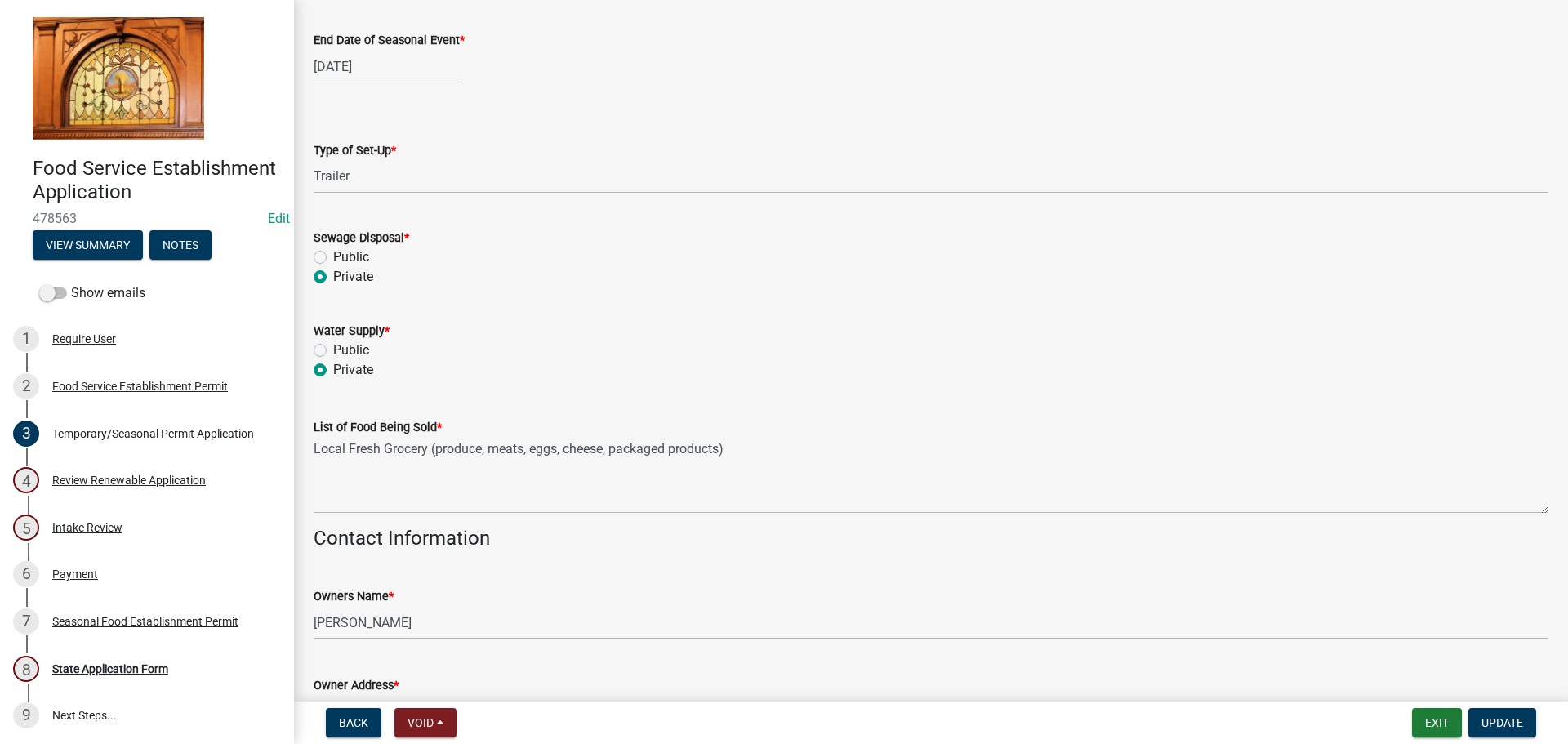
scroll to position [734, 0]
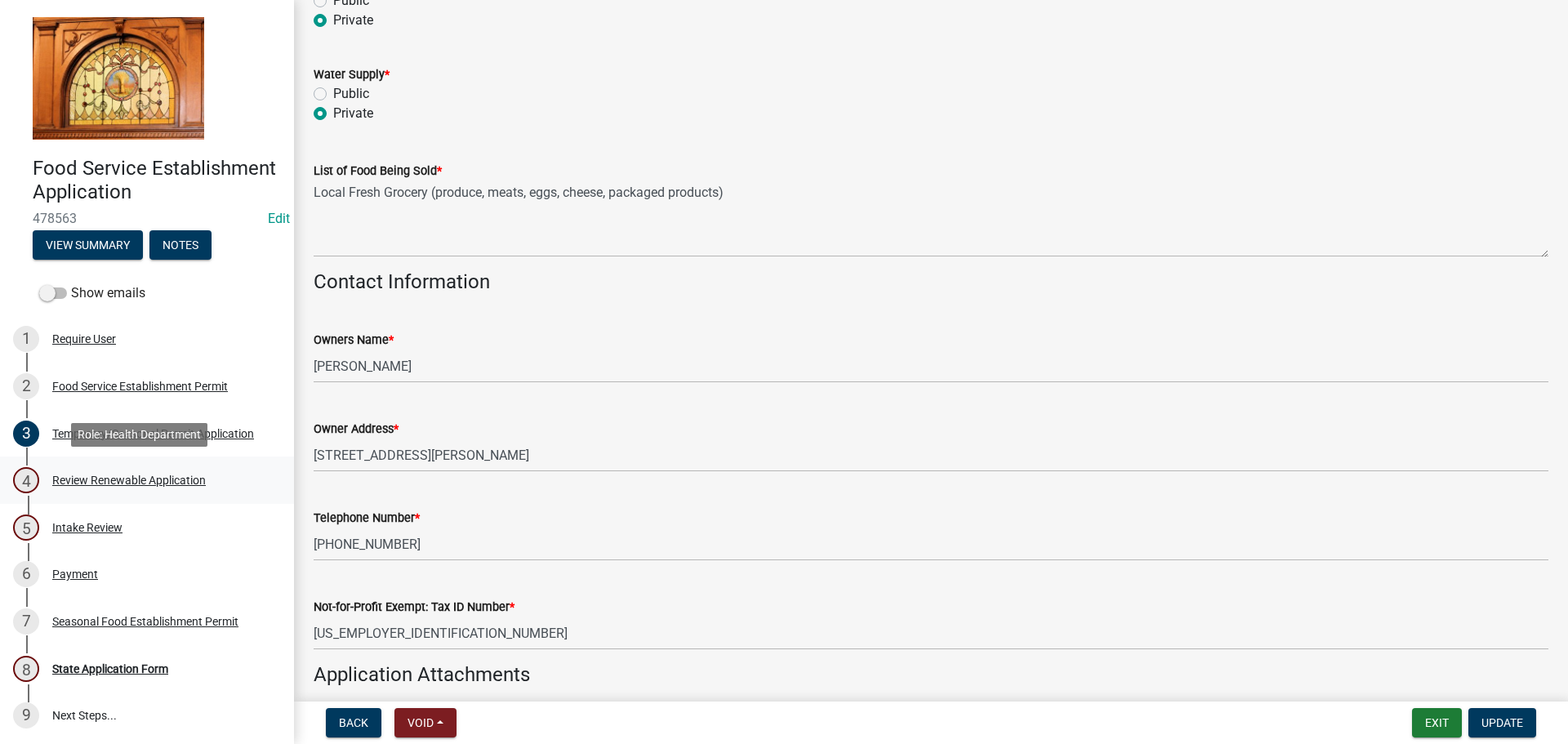
click at [133, 484] on div "Review Renewable Application" at bounding box center [129, 480] width 153 height 12
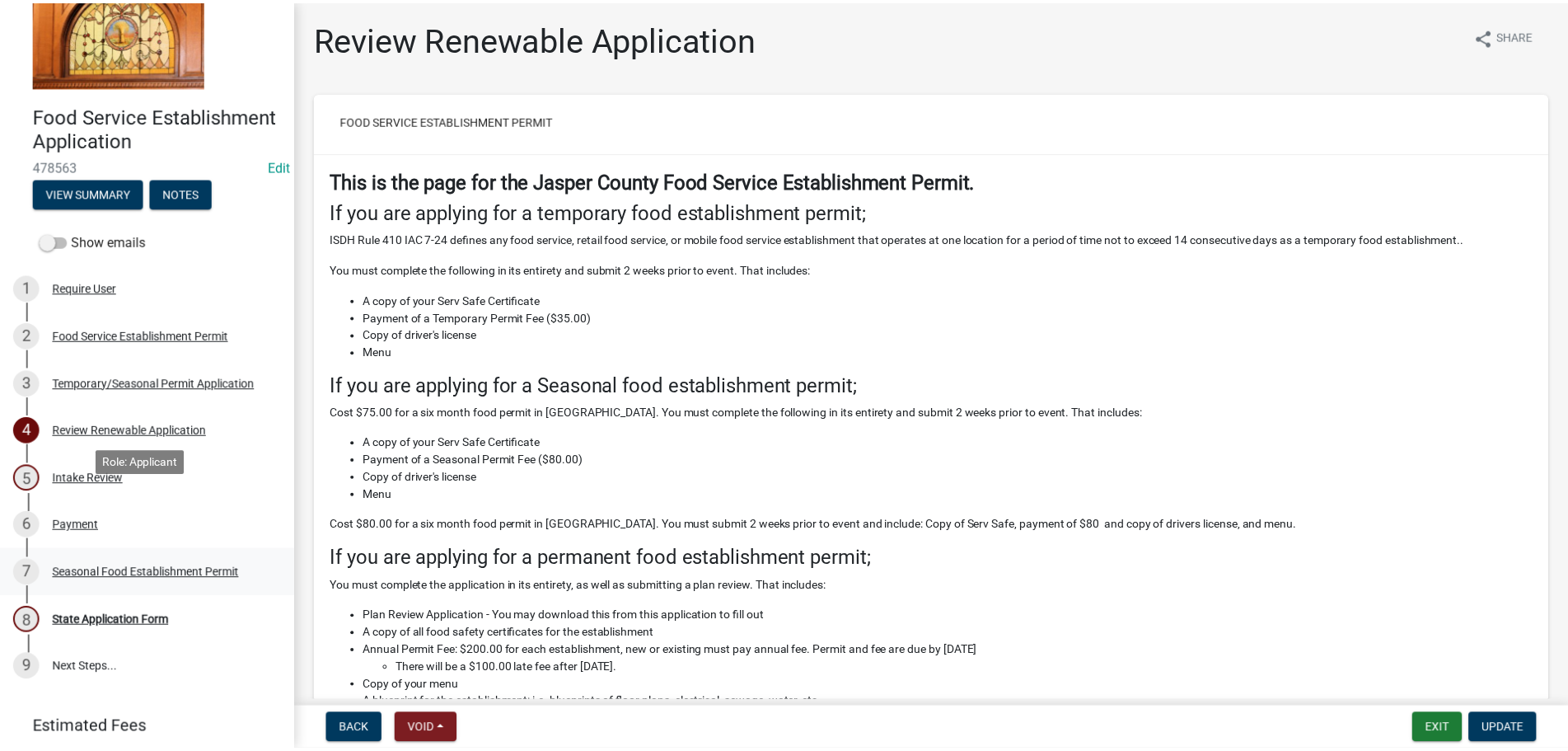
scroll to position [149, 0]
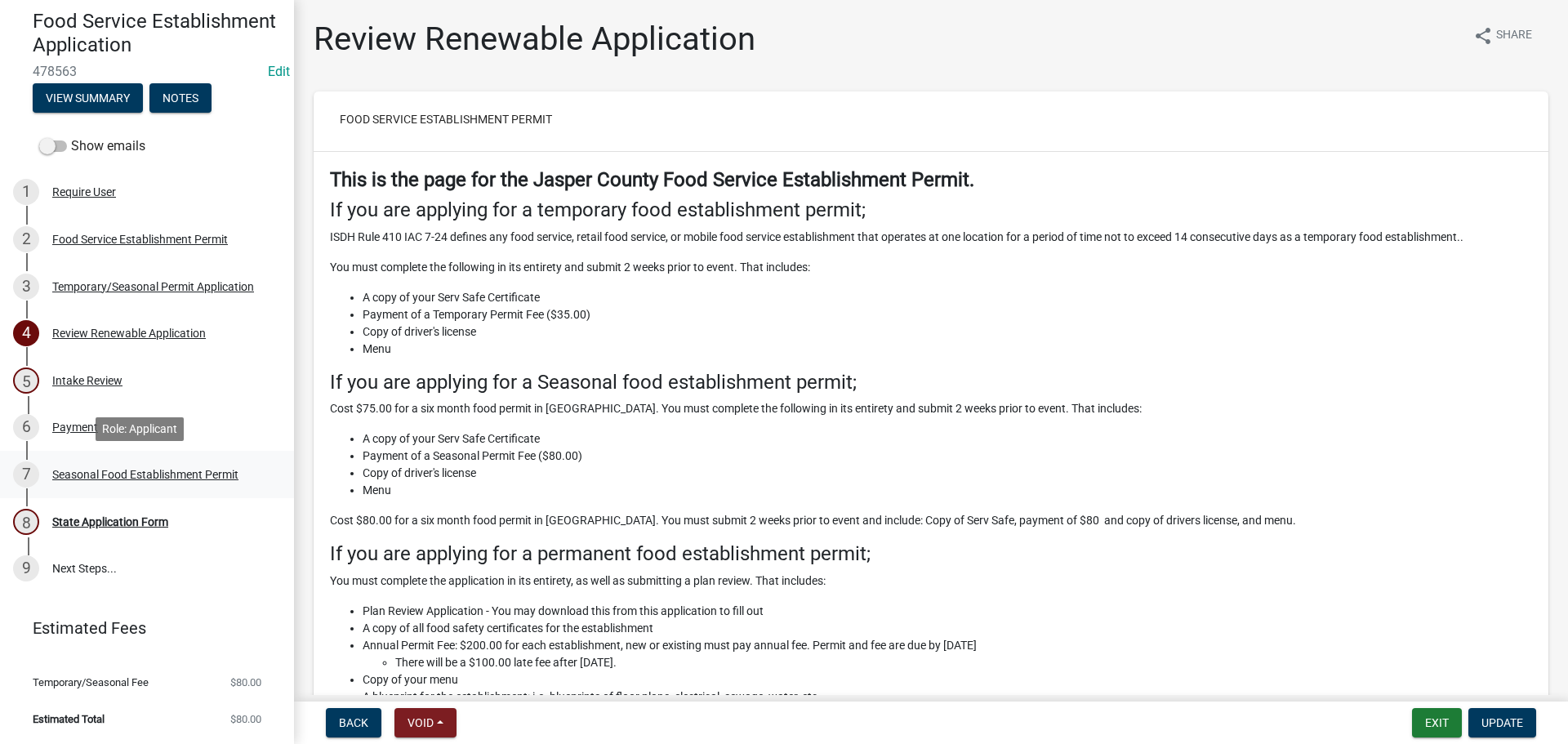
click at [124, 469] on div "Seasonal Food Establishment Permit" at bounding box center [145, 475] width 186 height 12
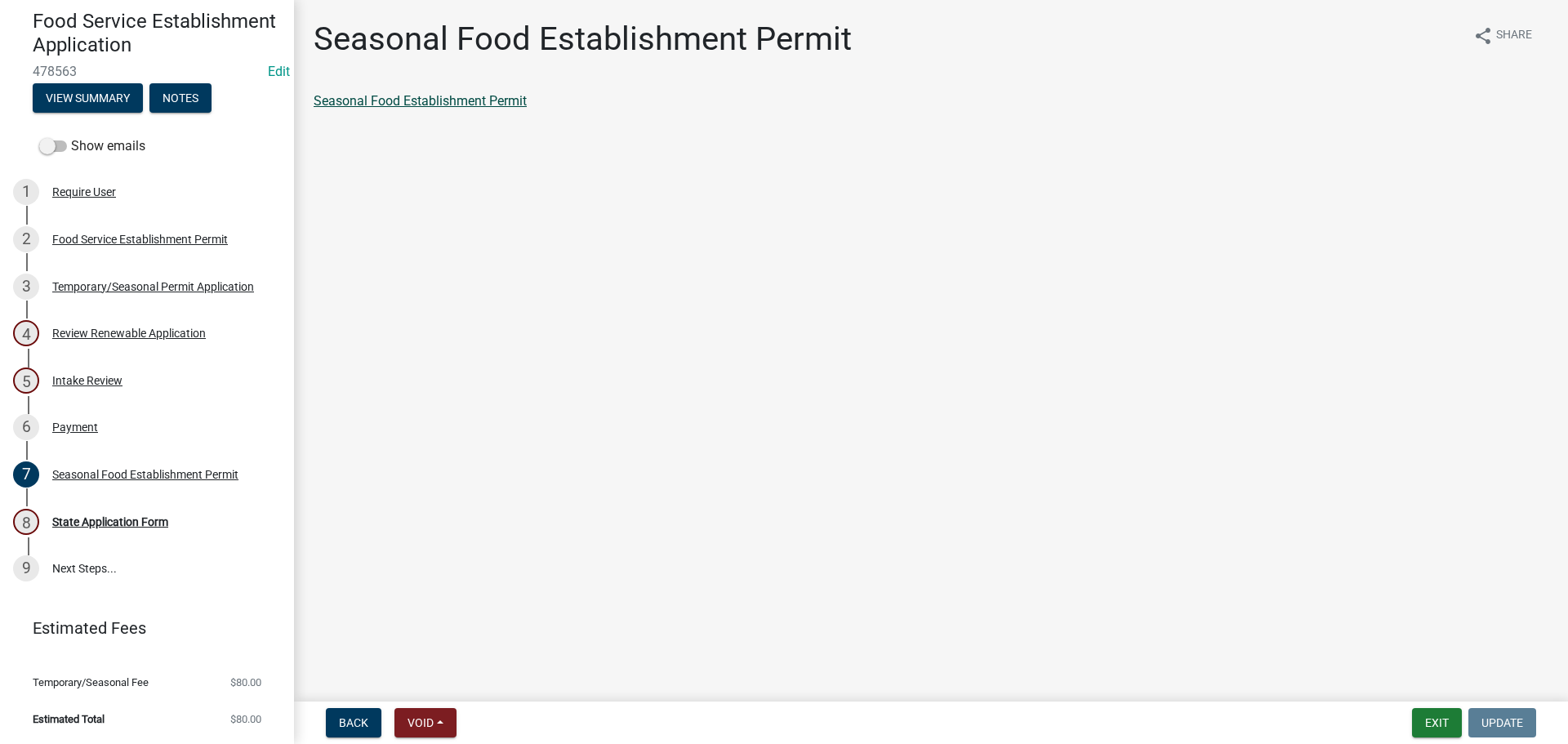
click at [437, 96] on link "Seasonal Food Establishment Permit" at bounding box center [420, 100] width 213 height 16
click at [98, 523] on div "State Application Form" at bounding box center [110, 522] width 116 height 12
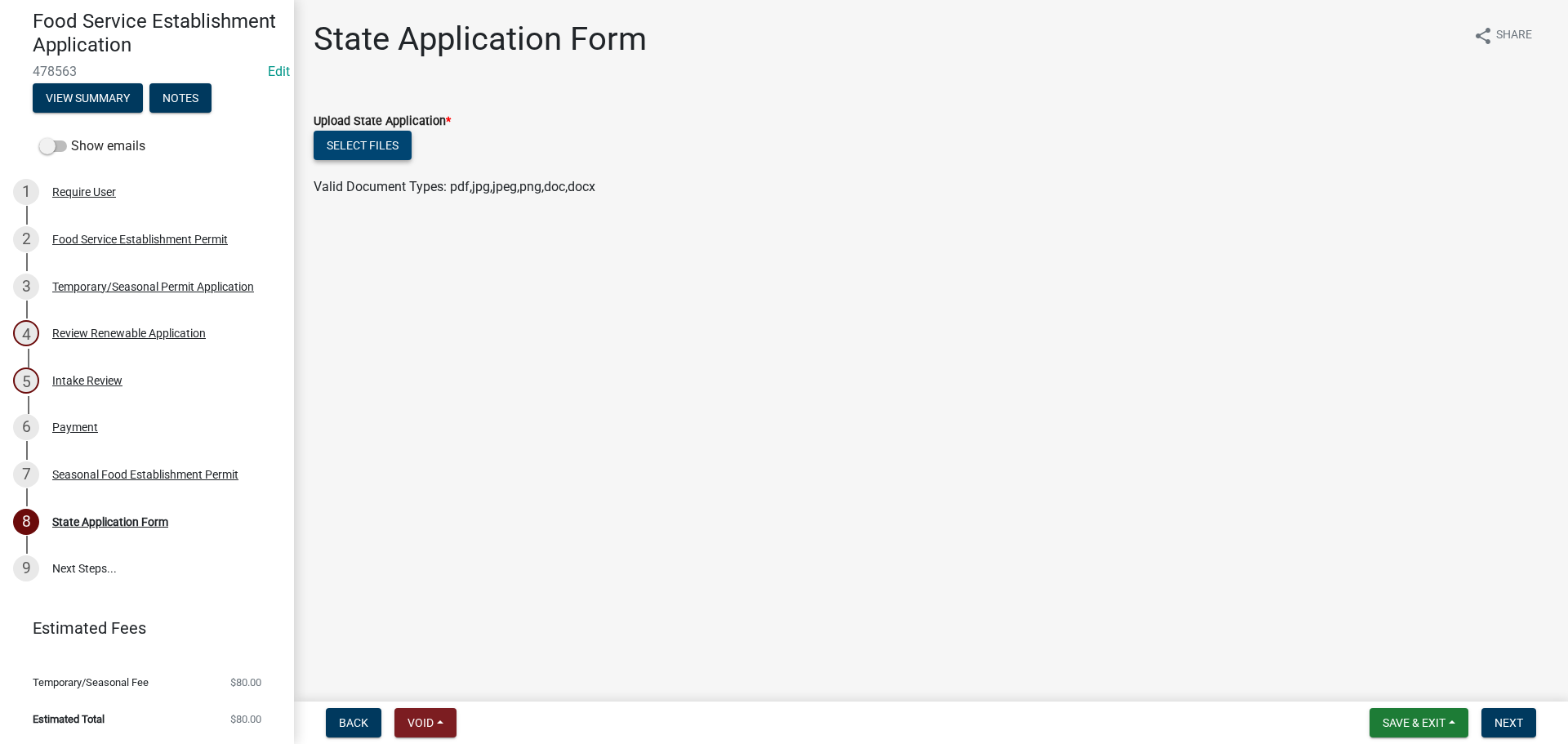
click at [384, 151] on button "Select files" at bounding box center [362, 145] width 98 height 29
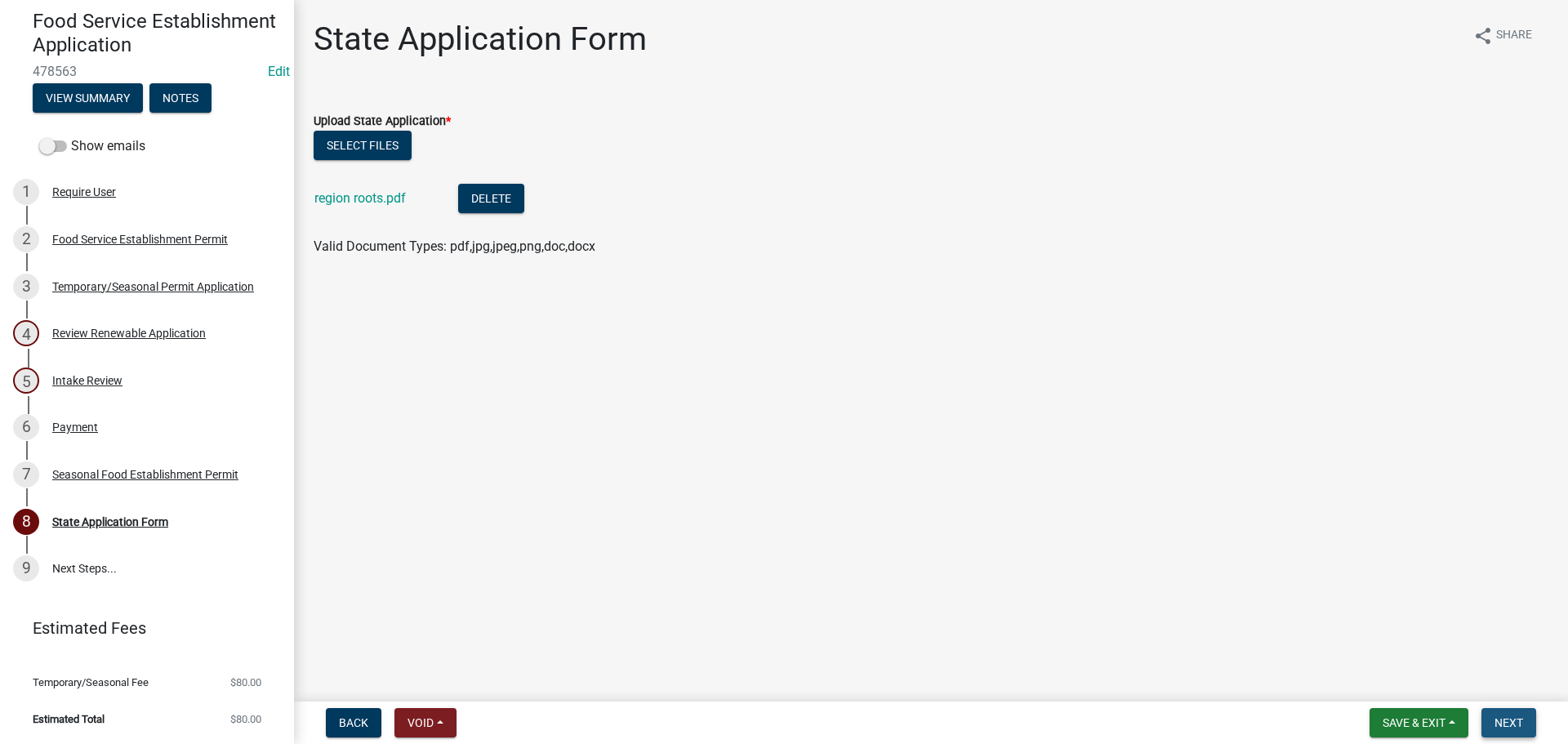
click at [1524, 717] on button "Next" at bounding box center [1509, 723] width 55 height 29
